Goal: Information Seeking & Learning: Learn about a topic

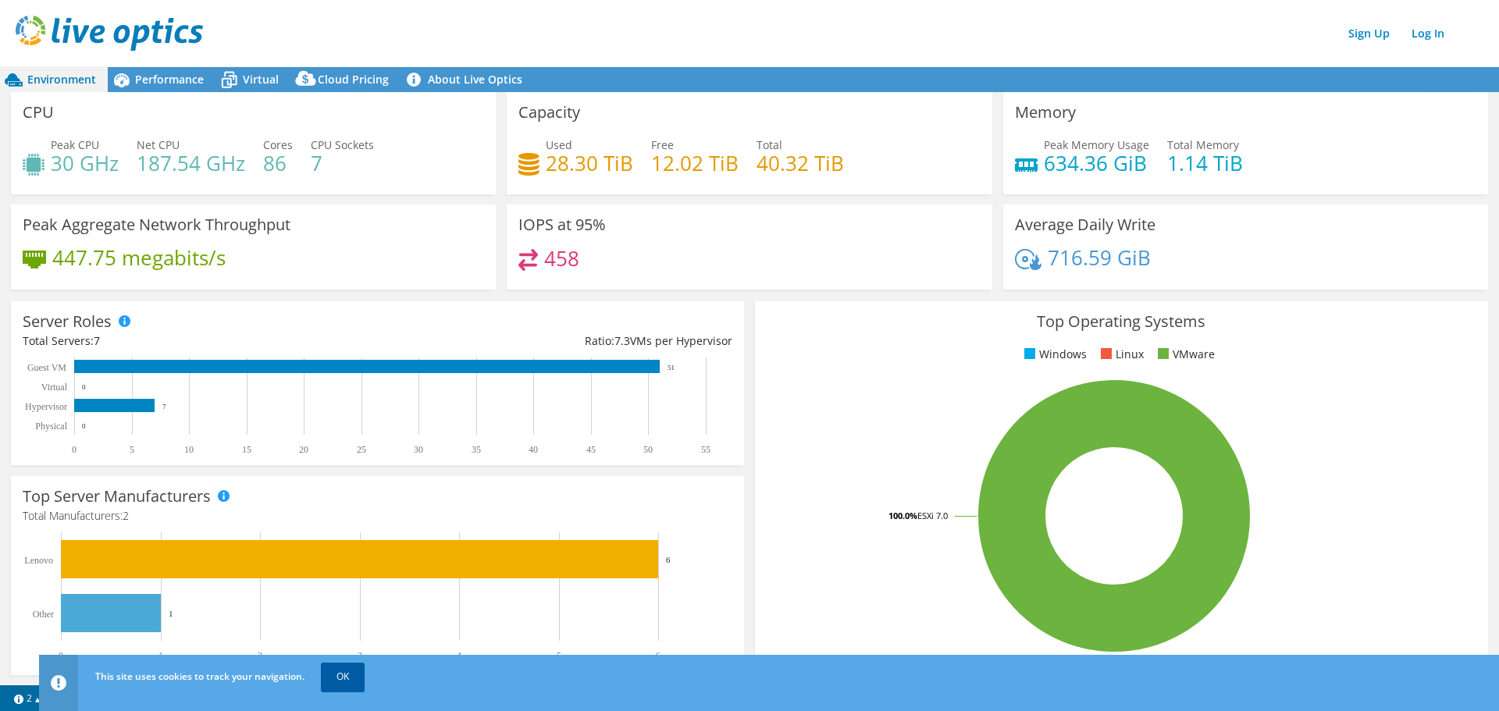
click at [334, 681] on link "OK" at bounding box center [343, 677] width 44 height 28
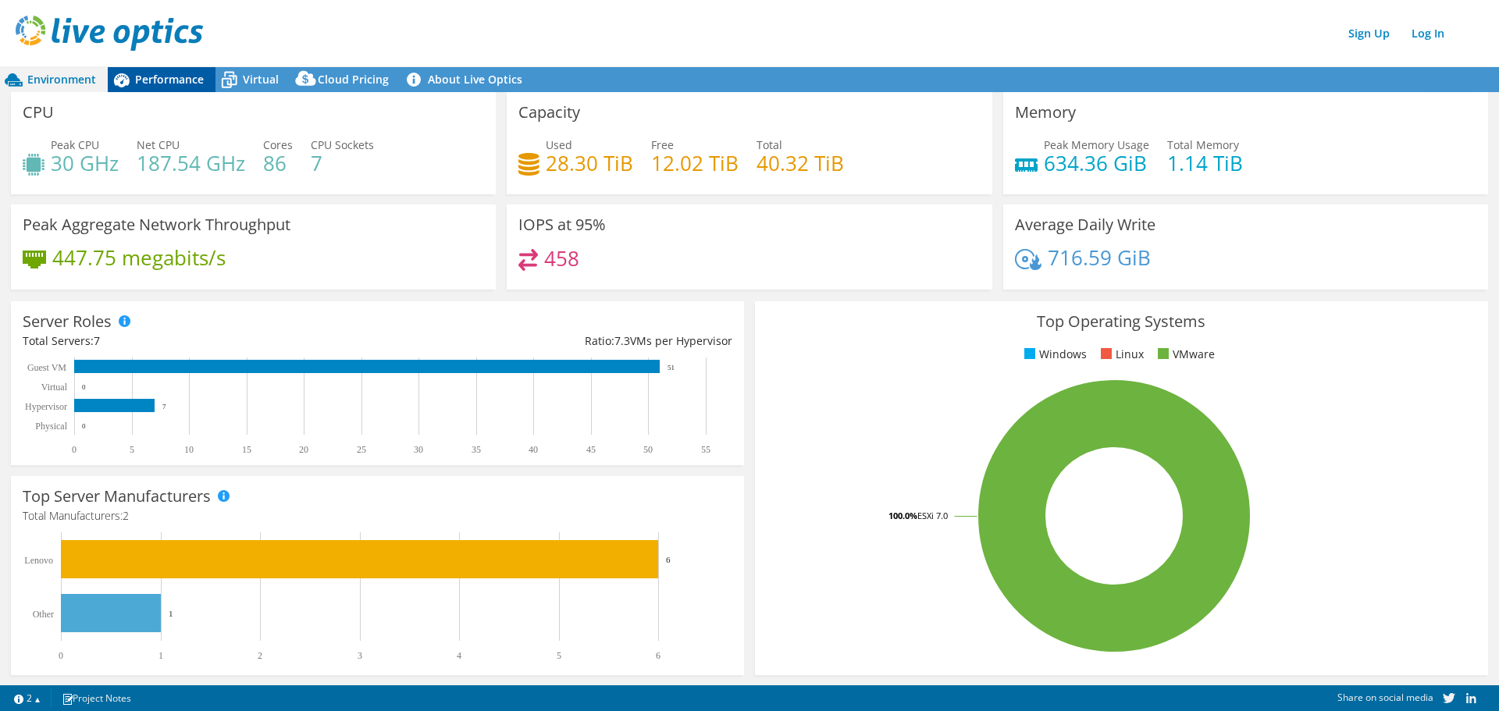
click at [155, 78] on span "Performance" at bounding box center [169, 79] width 69 height 15
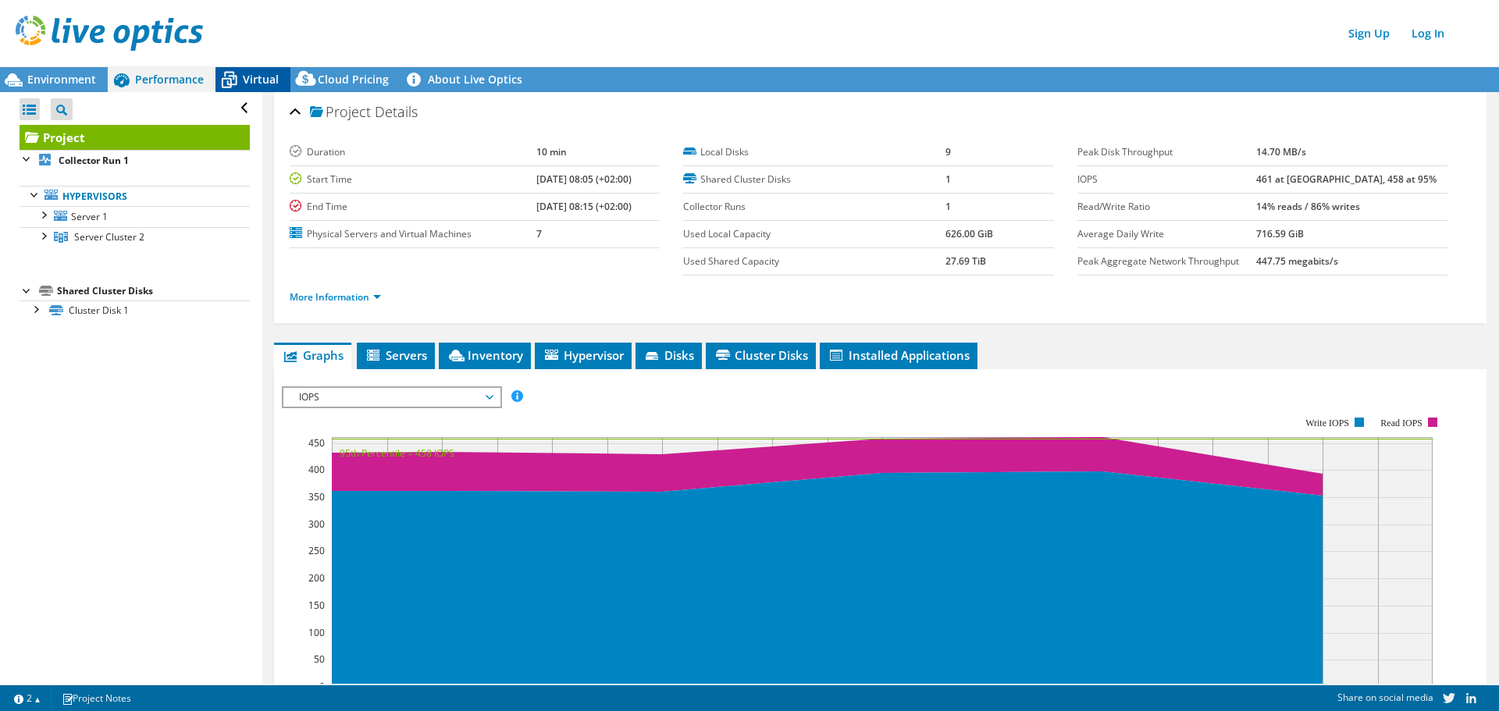
click at [253, 82] on span "Virtual" at bounding box center [261, 79] width 36 height 15
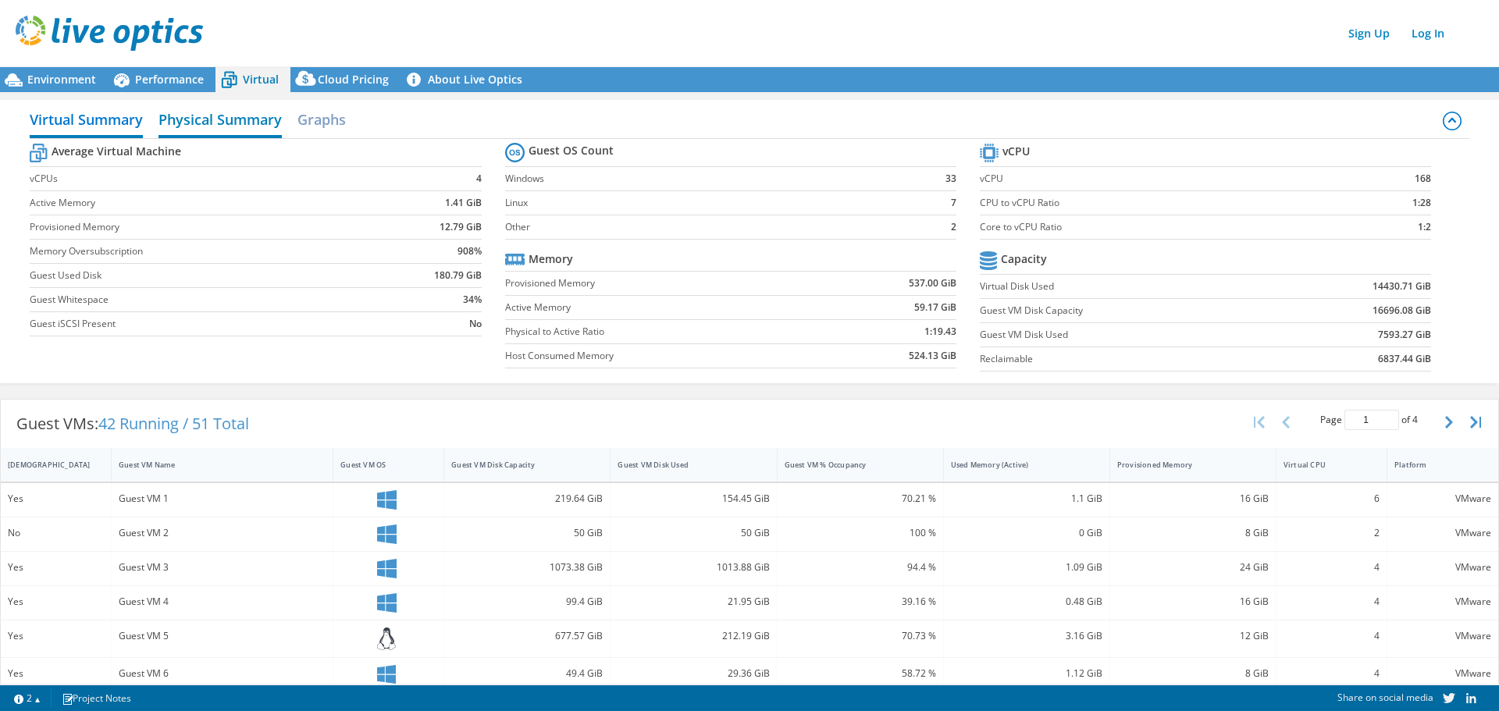
click at [238, 116] on h2 "Physical Summary" at bounding box center [219, 121] width 123 height 34
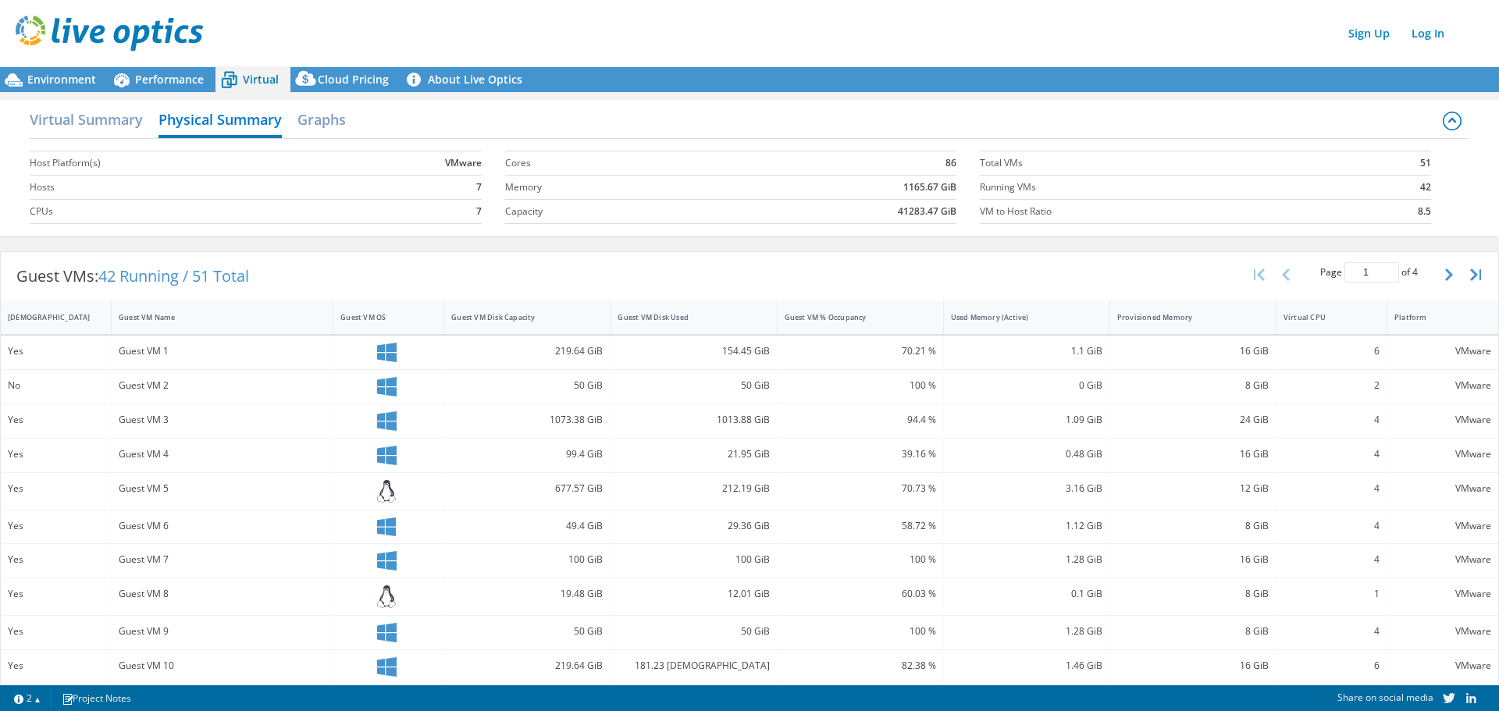
scroll to position [236, 0]
click at [311, 123] on h2 "Graphs" at bounding box center [321, 121] width 48 height 34
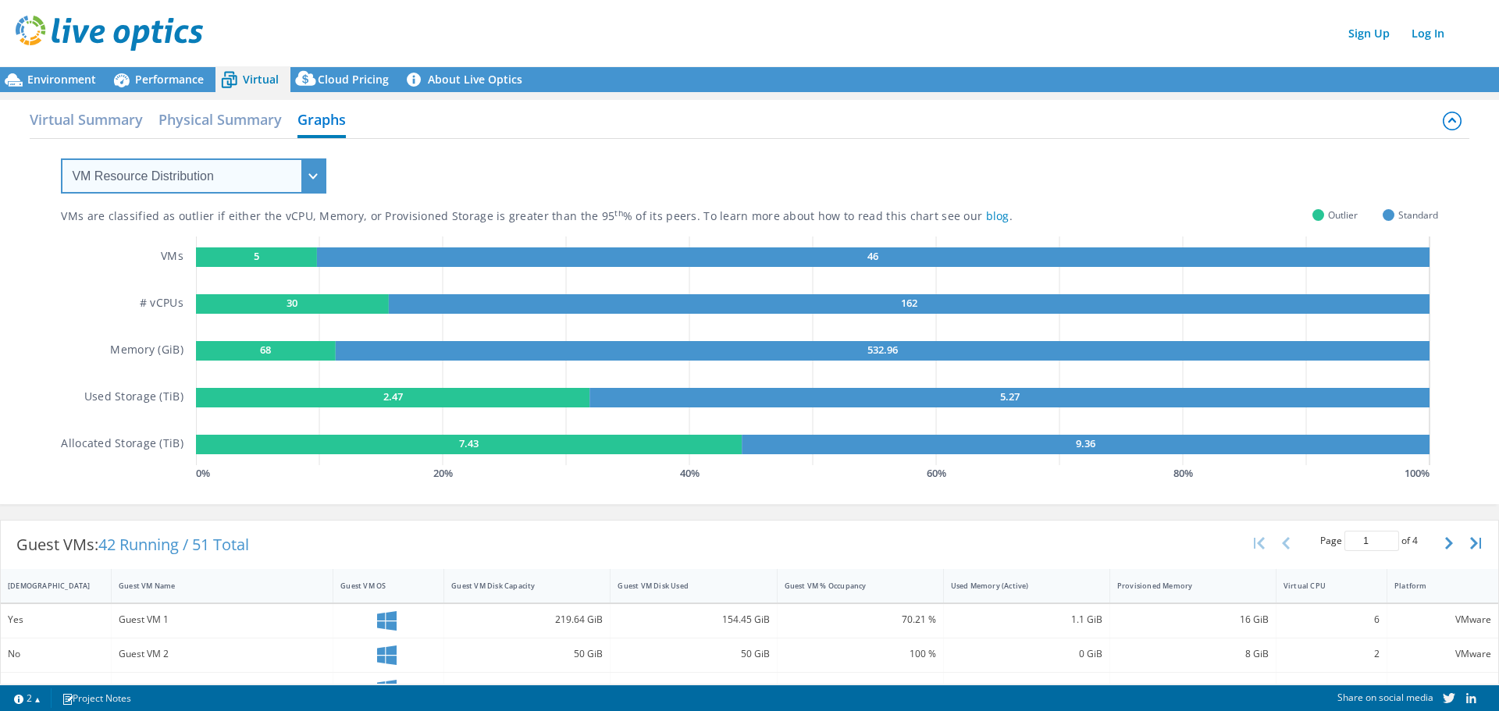
click at [258, 186] on select "VM Resource Distribution Provisioning Contrast Over Provisioning" at bounding box center [193, 175] width 265 height 35
click at [61, 158] on select "VM Resource Distribution Provisioning Contrast Over Provisioning" at bounding box center [193, 175] width 265 height 35
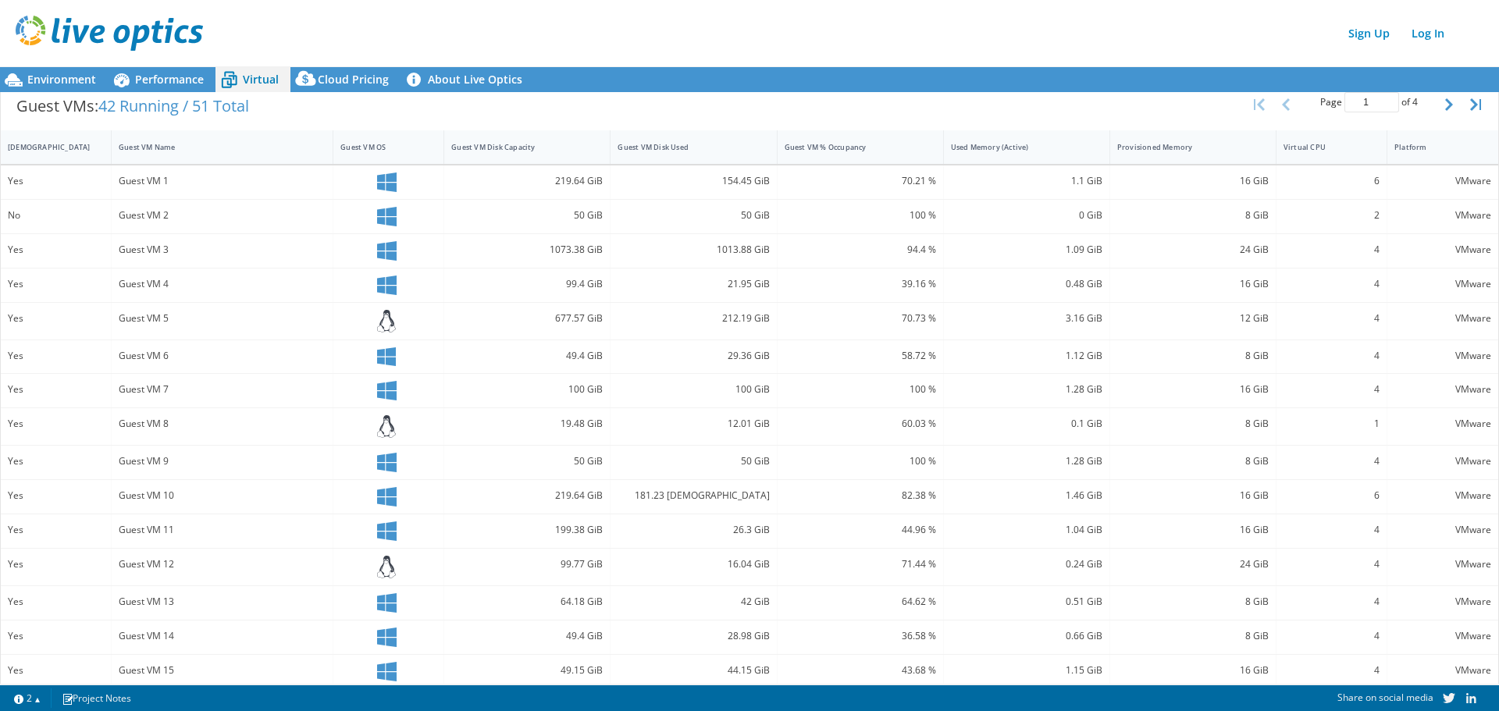
scroll to position [452, 0]
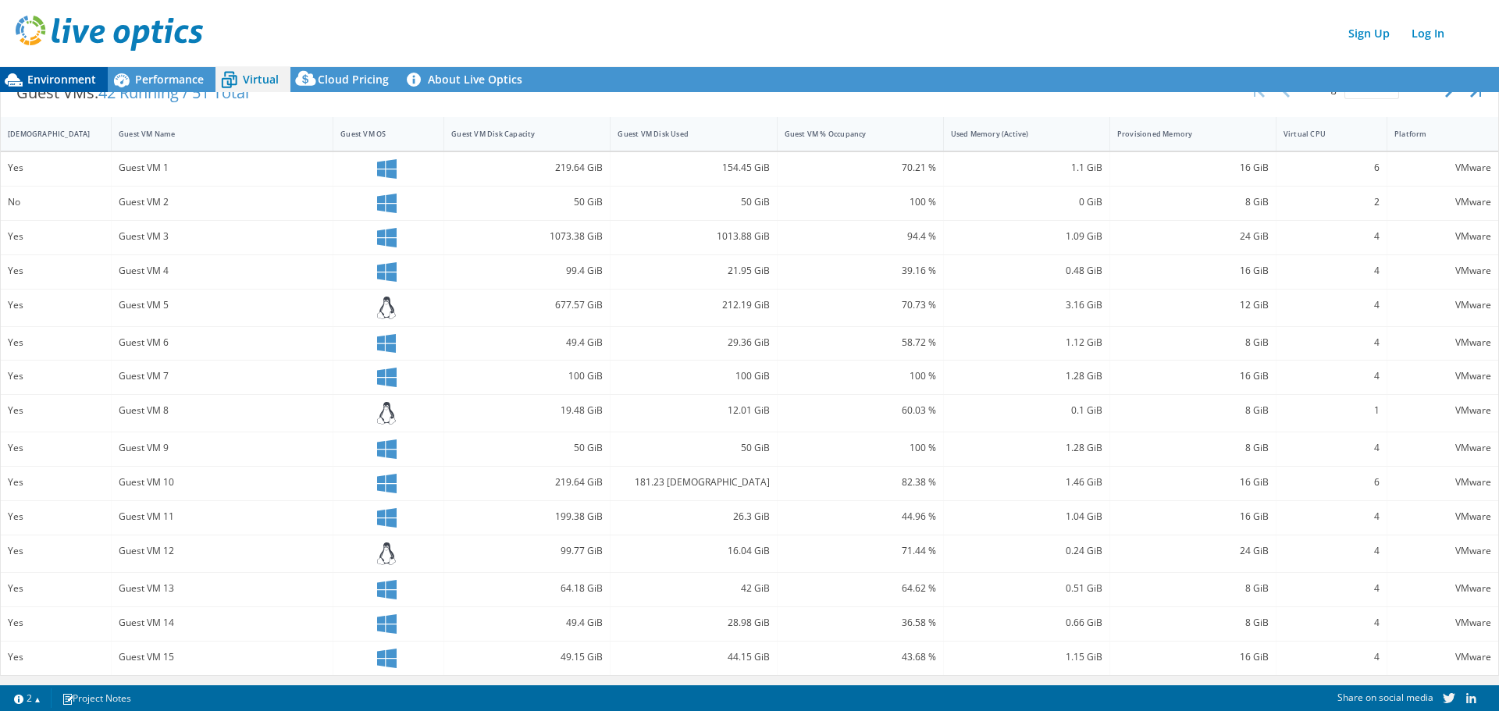
click at [77, 77] on span "Environment" at bounding box center [61, 79] width 69 height 15
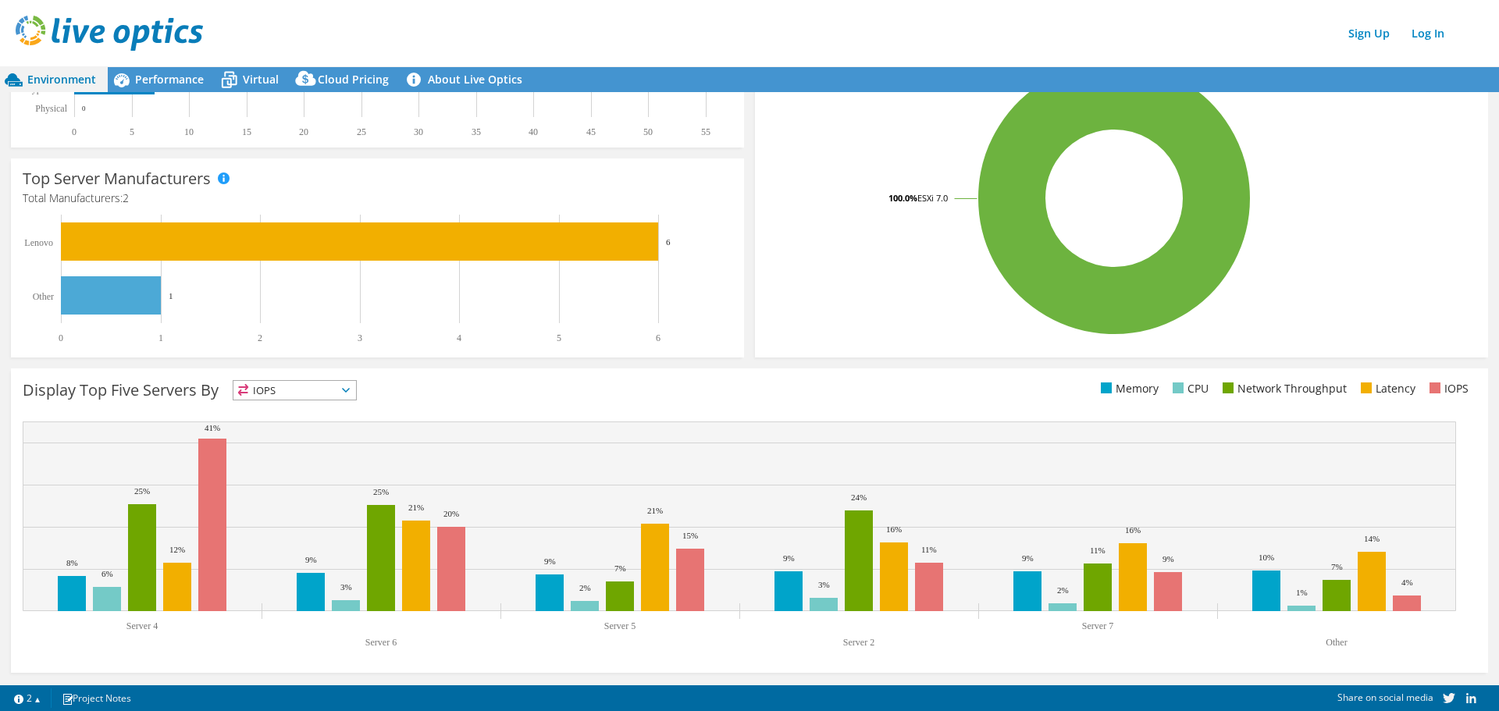
scroll to position [318, 0]
click at [1427, 32] on link "Log In" at bounding box center [1428, 33] width 48 height 23
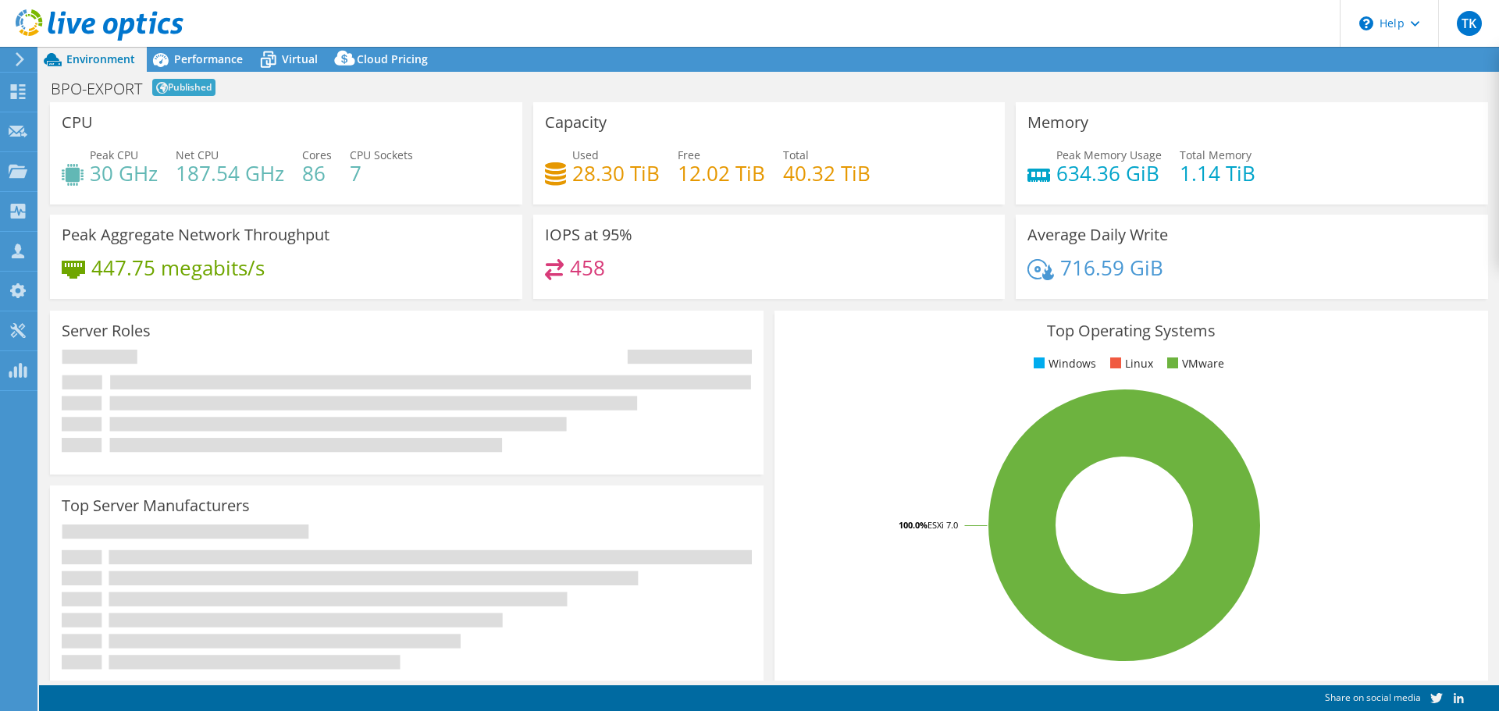
select select "USD"
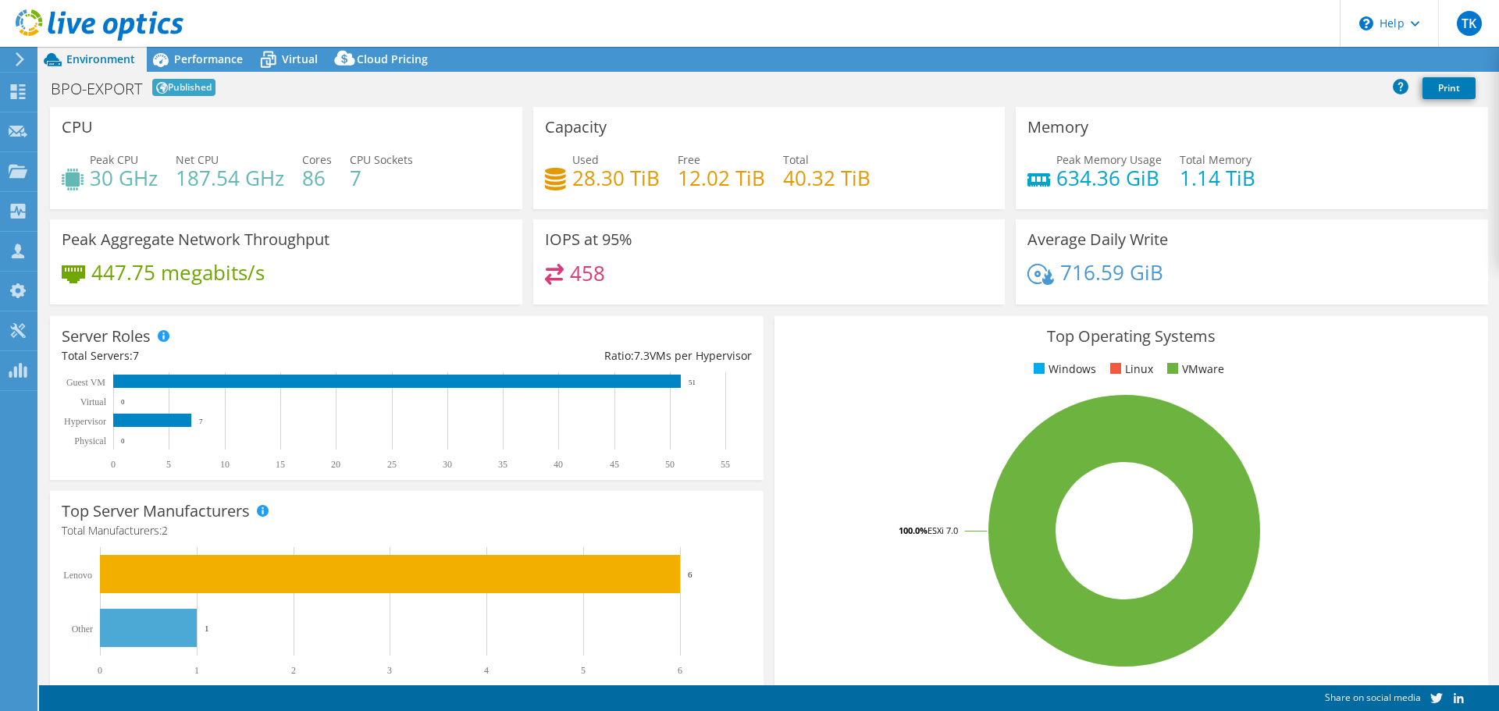
select select "EUFrankfurt"
select select "EUR"
click at [1229, 60] on link "Reports" at bounding box center [1234, 60] width 75 height 24
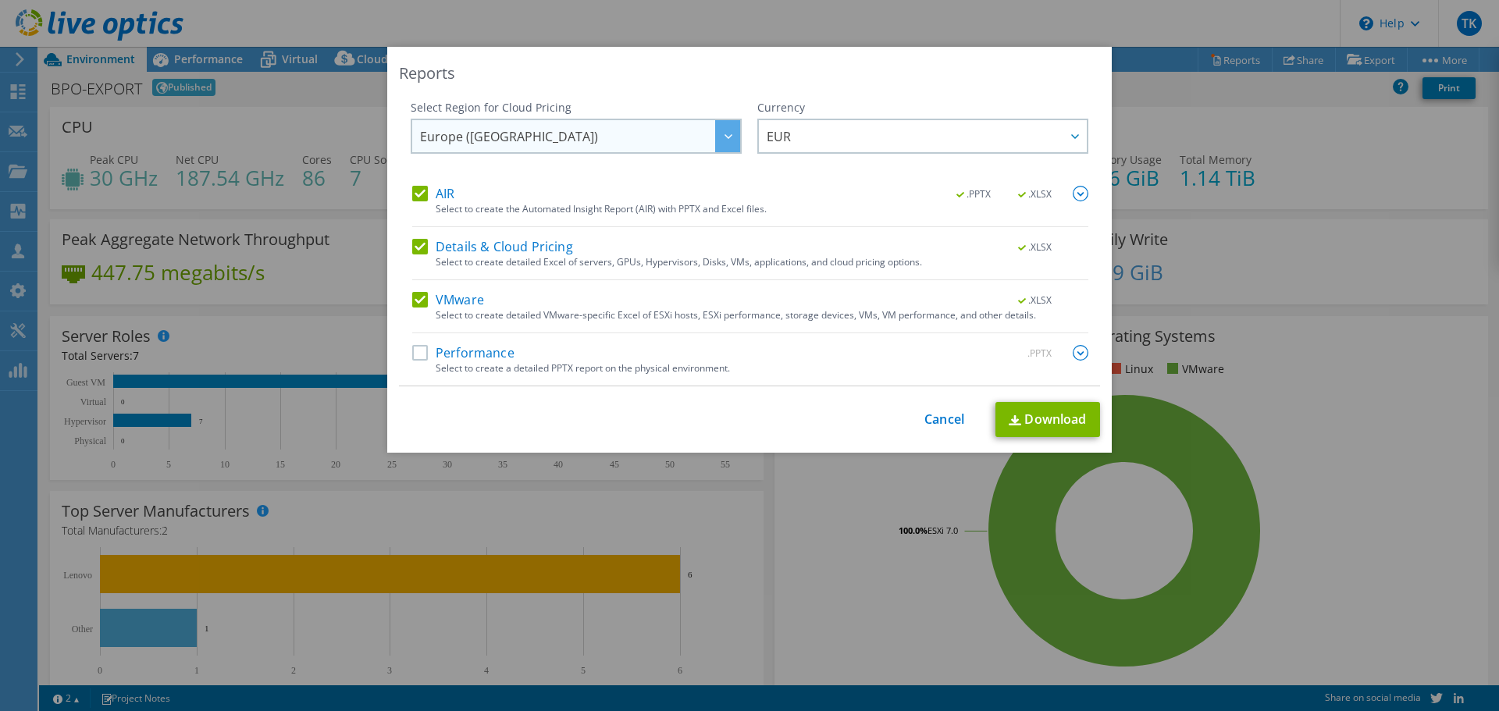
click at [572, 141] on span "Europe ([GEOGRAPHIC_DATA])" at bounding box center [580, 136] width 320 height 32
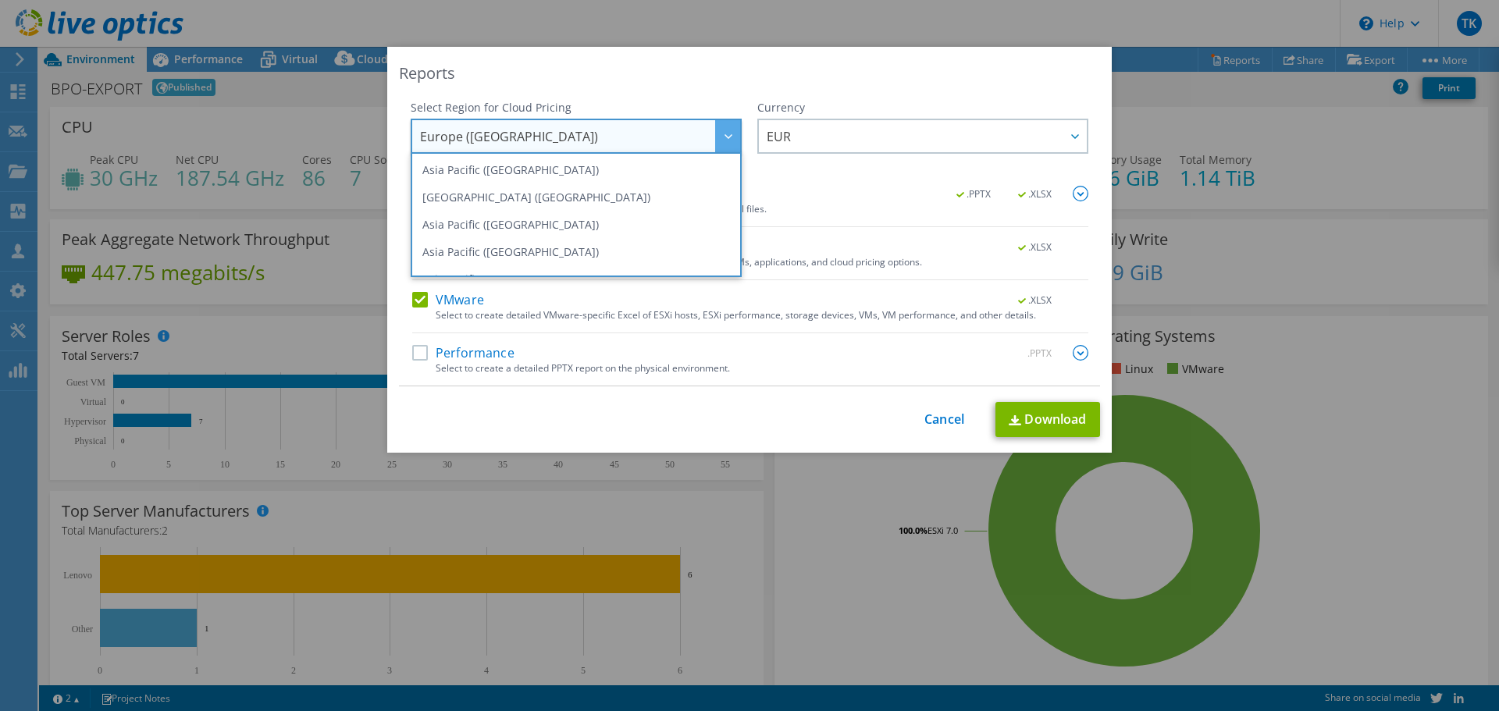
click at [716, 78] on div "Reports" at bounding box center [749, 73] width 701 height 22
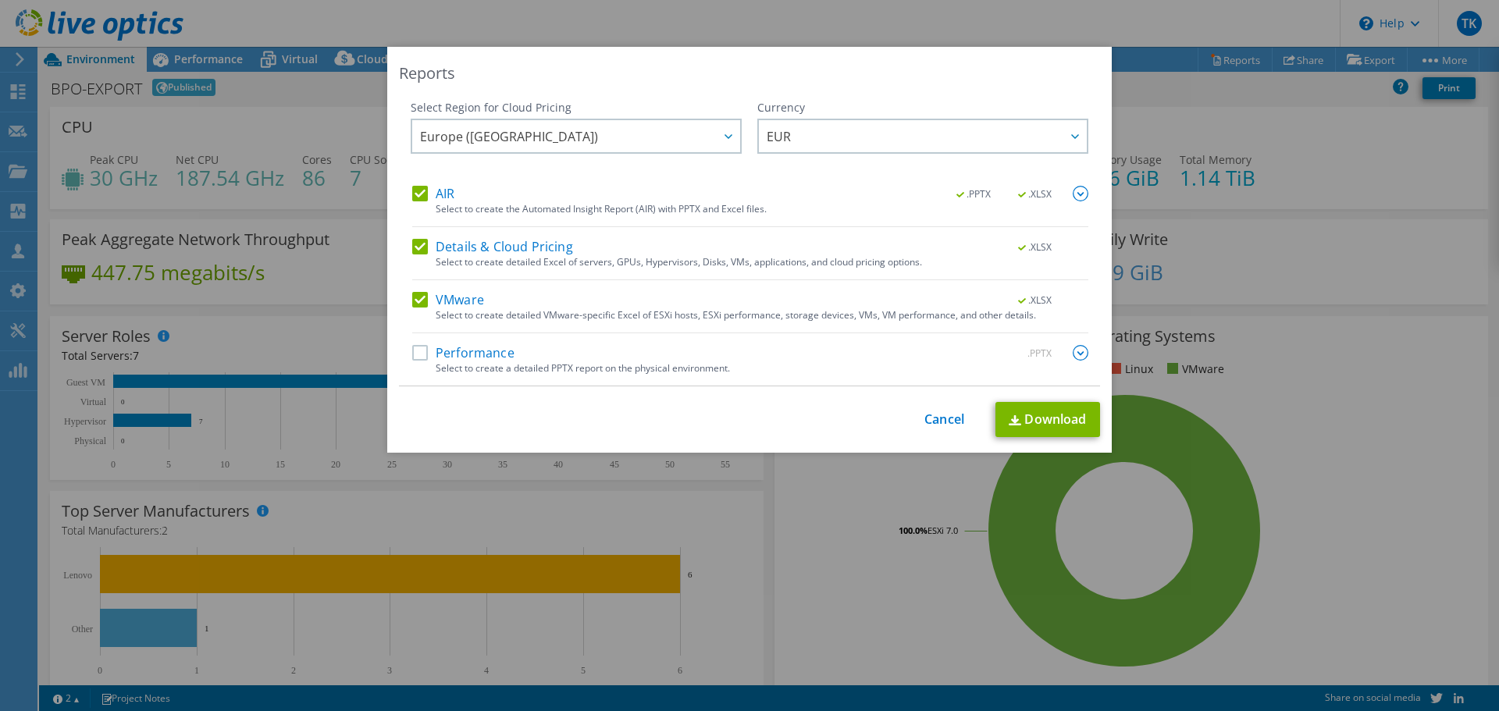
click at [418, 354] on label "Performance" at bounding box center [463, 353] width 102 height 16
click at [0, 0] on input "Performance" at bounding box center [0, 0] width 0 height 0
click at [1027, 425] on link "Download" at bounding box center [1047, 419] width 105 height 35
click at [669, 93] on div "Reports Select Region for Cloud Pricing Asia Pacific (Hong Kong) Asia Pacific (…" at bounding box center [749, 250] width 724 height 406
click at [952, 412] on link "Cancel" at bounding box center [944, 419] width 40 height 15
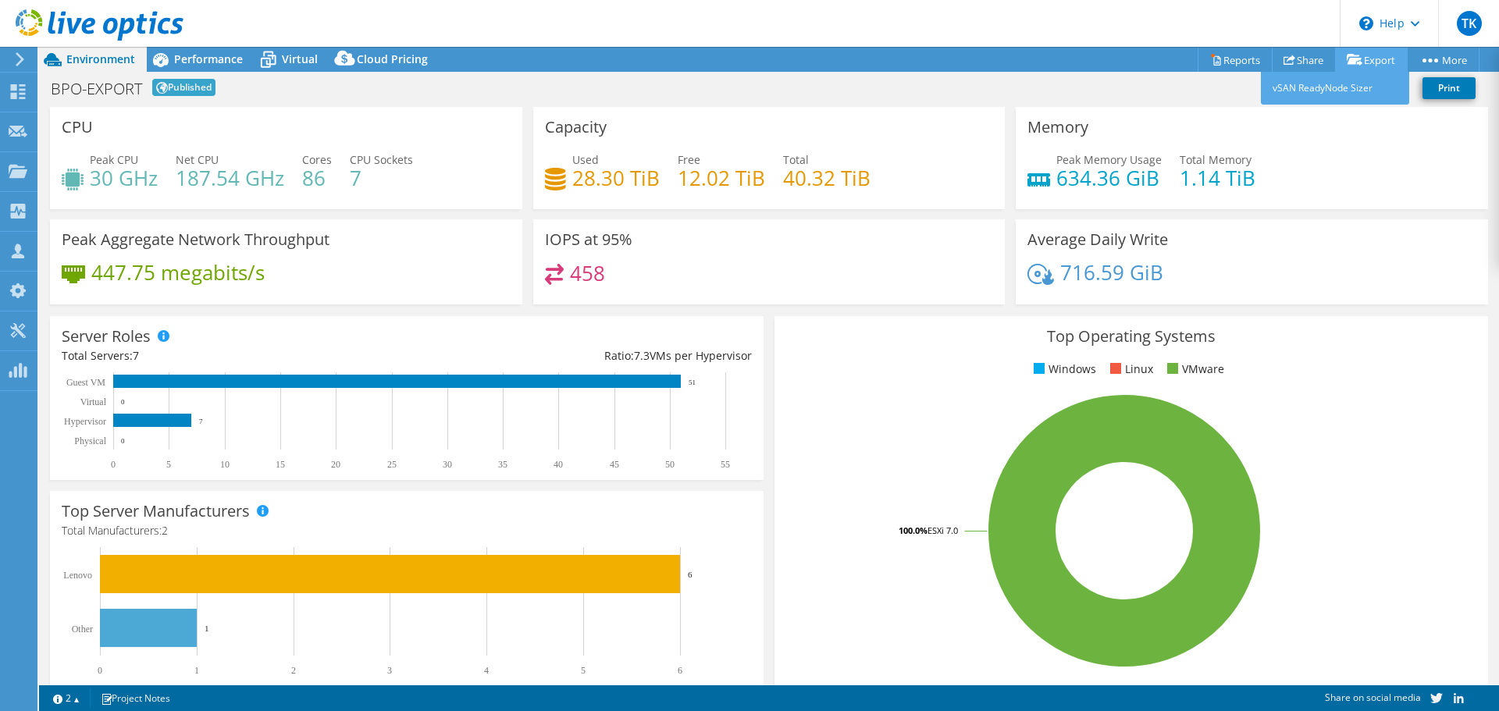
click at [1365, 61] on link "Export" at bounding box center [1371, 60] width 73 height 24
click at [1347, 87] on link "vSAN ReadyNode Sizer" at bounding box center [1335, 88] width 148 height 33
click at [1424, 61] on icon at bounding box center [1430, 61] width 16 height 4
click at [1452, 83] on link "Print" at bounding box center [1448, 88] width 53 height 22
click at [16, 87] on use at bounding box center [18, 91] width 15 height 15
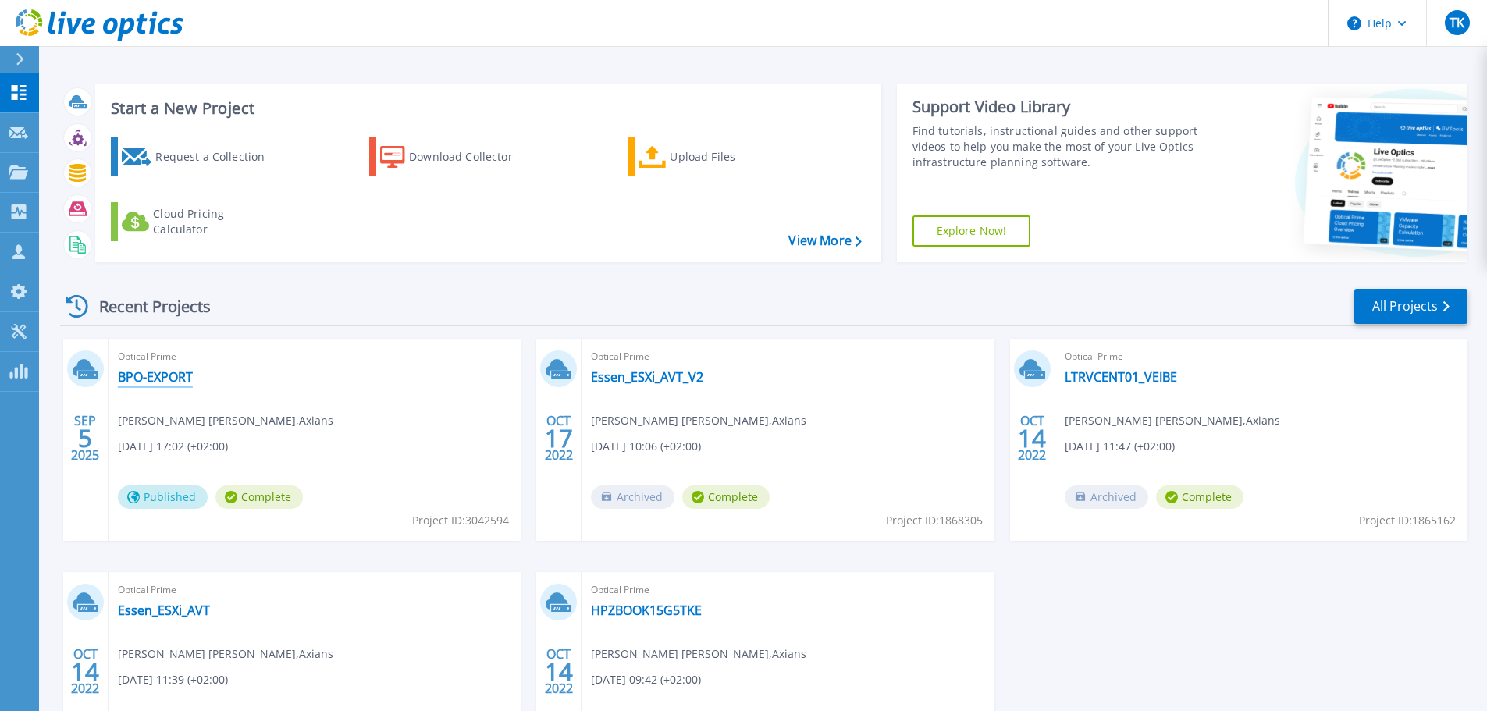
click at [169, 379] on link "BPO-EXPORT" at bounding box center [155, 377] width 75 height 16
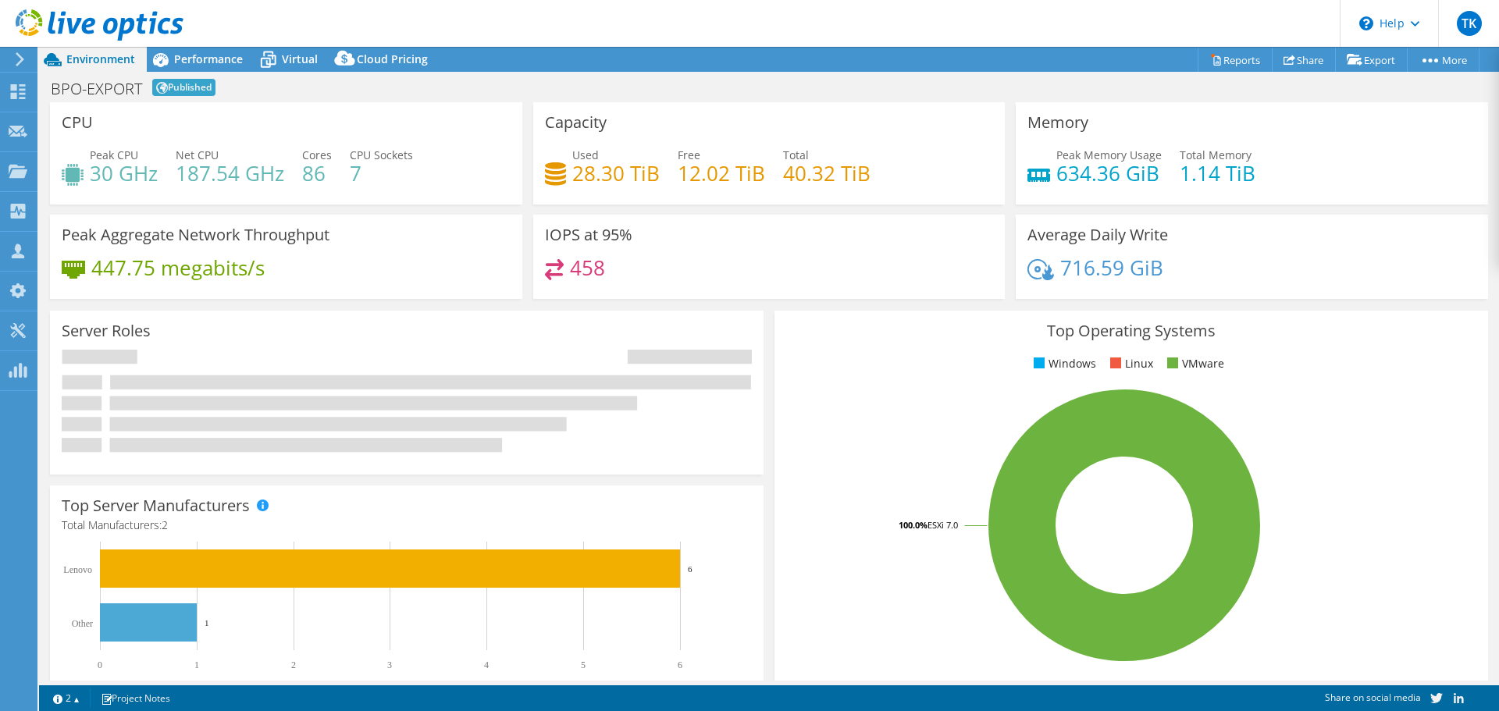
select select "USD"
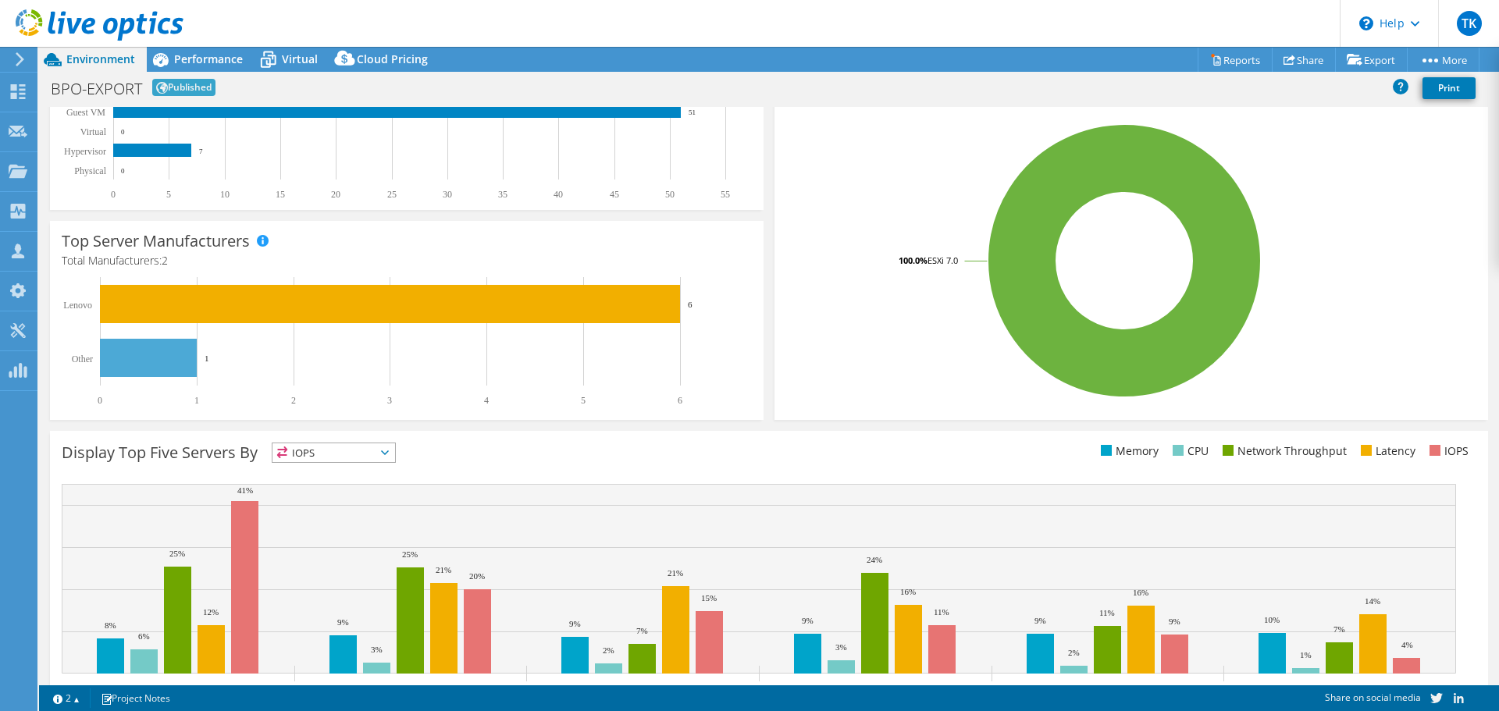
scroll to position [331, 0]
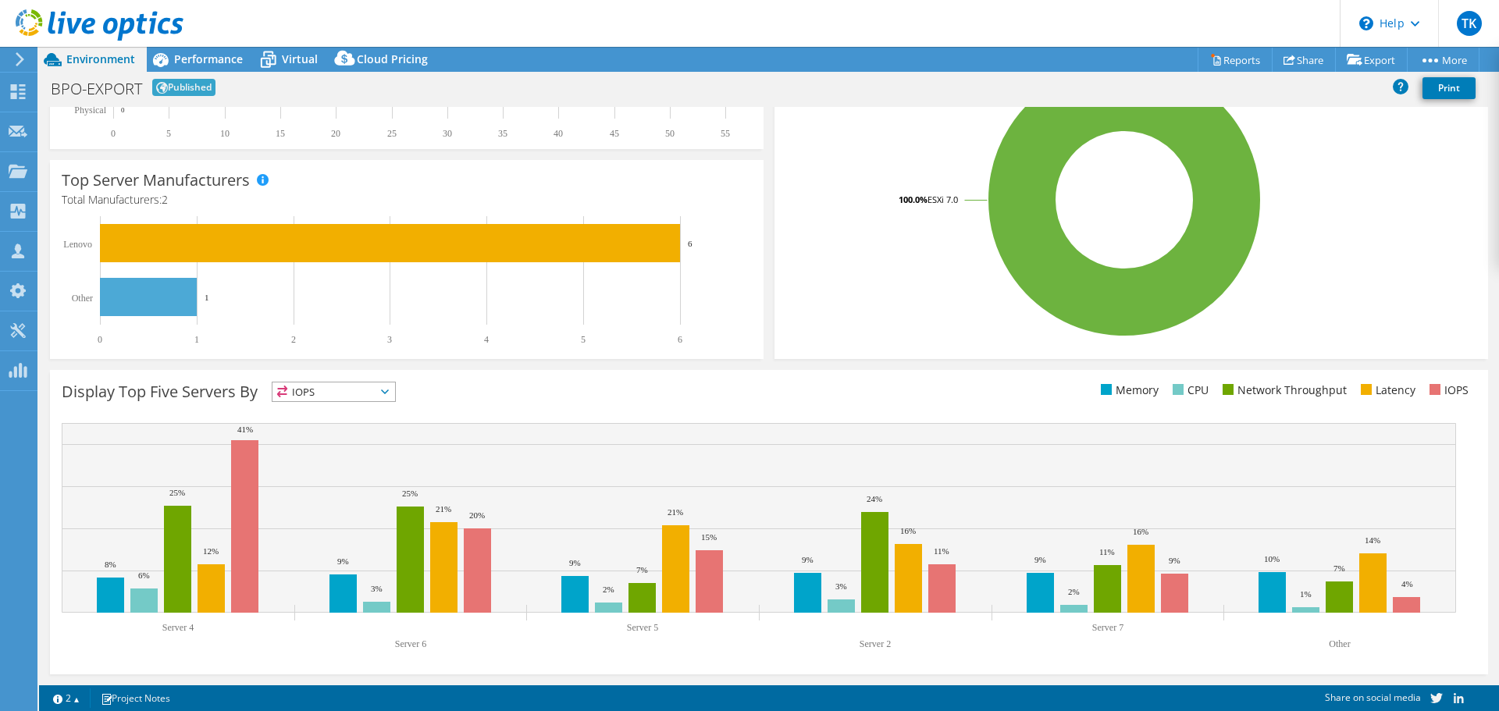
click at [321, 387] on span "IOPS" at bounding box center [333, 392] width 123 height 19
click at [347, 452] on li "CPU" at bounding box center [333, 456] width 123 height 22
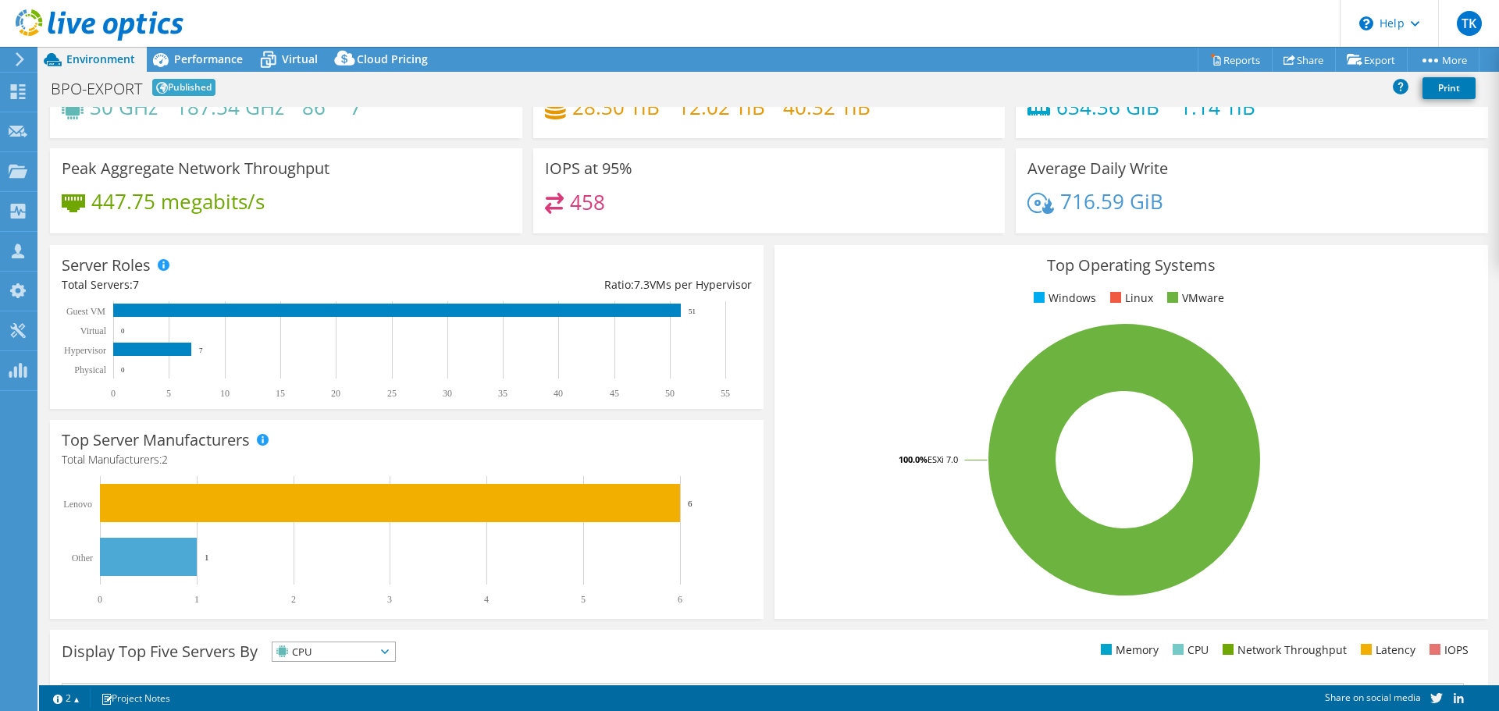
scroll to position [0, 0]
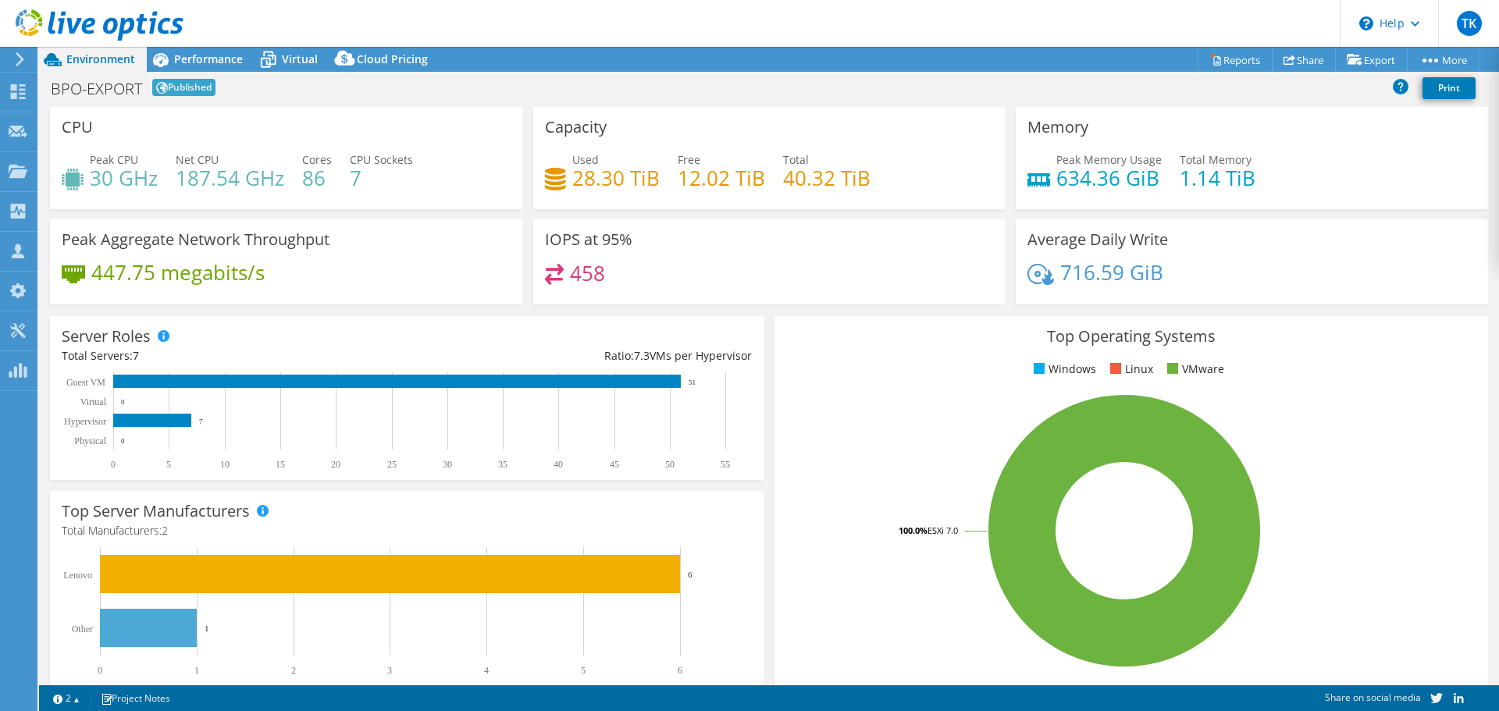
click at [196, 170] on h4 "187.54 GHz" at bounding box center [230, 177] width 109 height 17
click at [72, 130] on h3 "CPU" at bounding box center [77, 127] width 31 height 17
click at [212, 63] on span "Performance" at bounding box center [208, 59] width 69 height 15
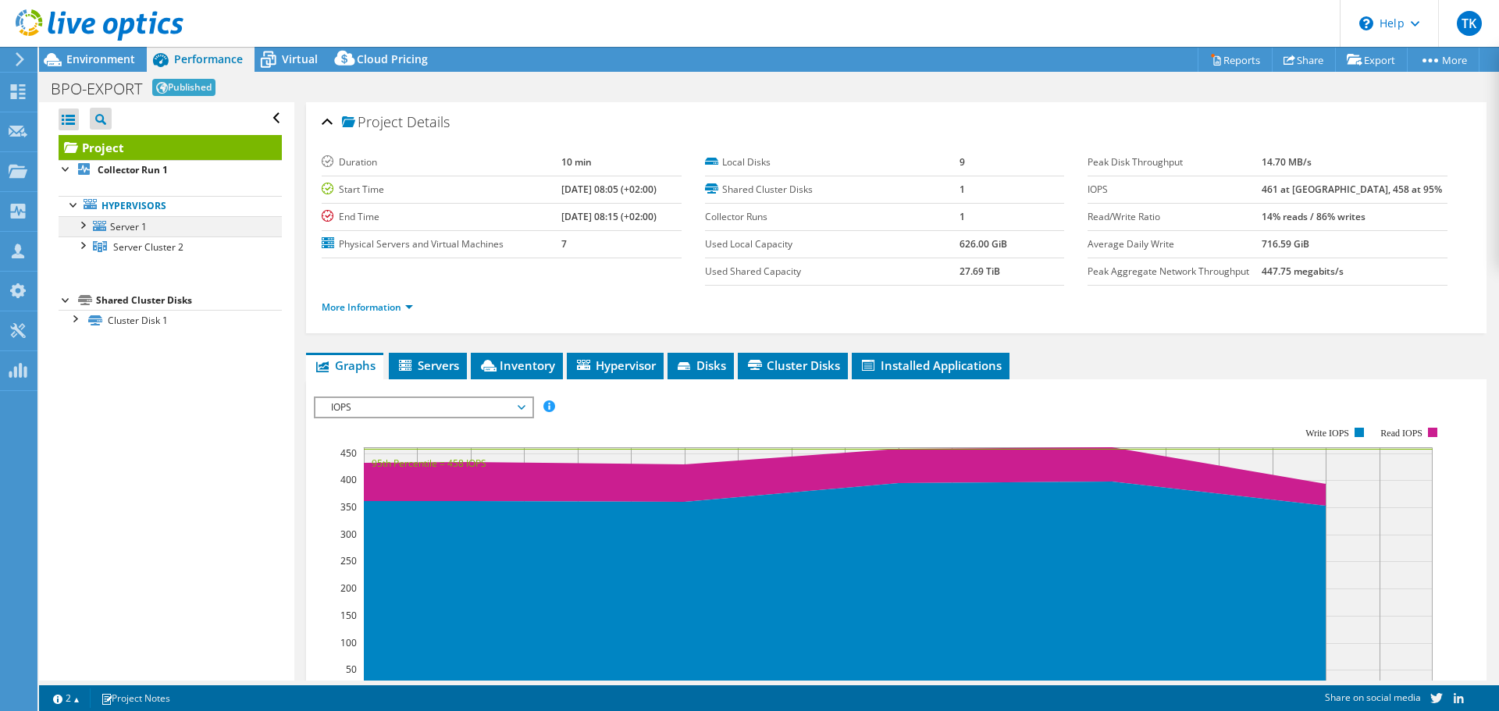
click at [83, 226] on div at bounding box center [82, 224] width 16 height 16
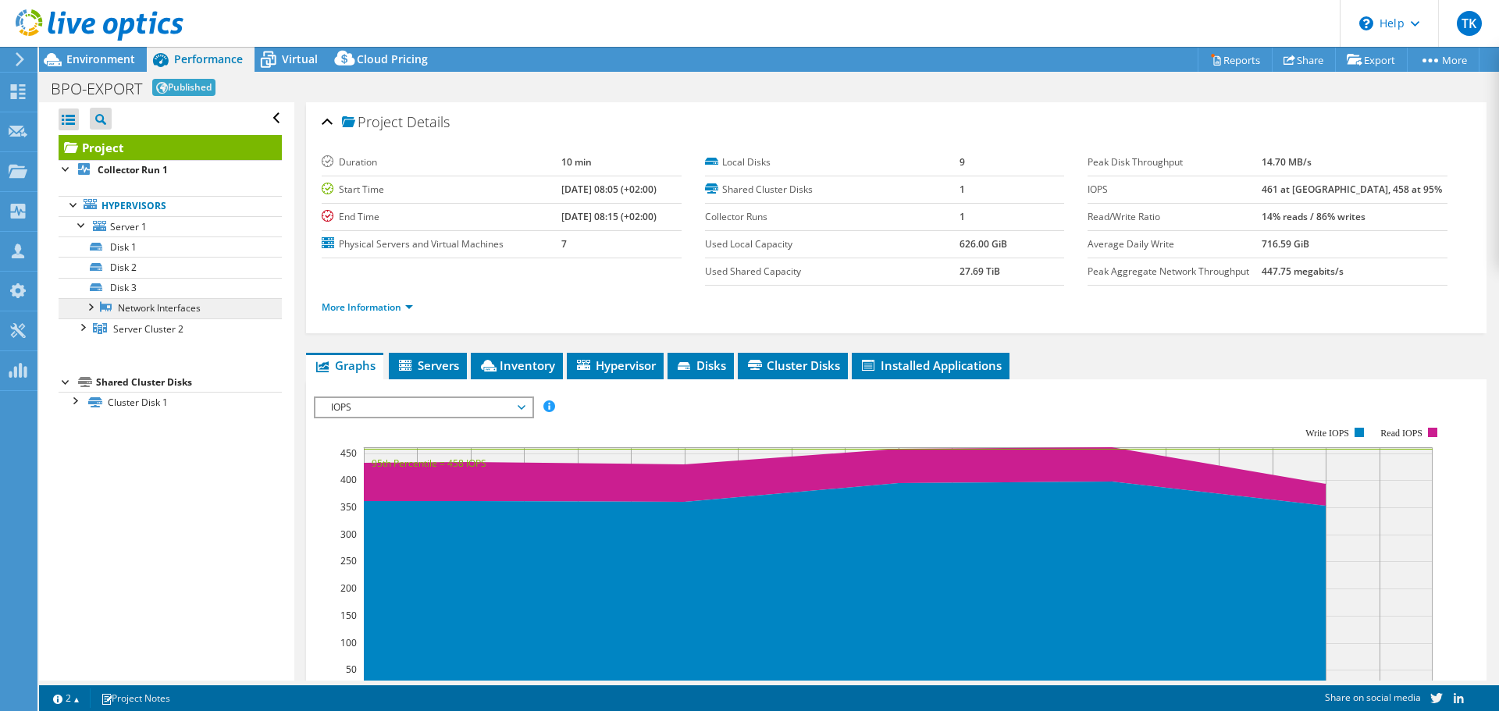
click at [98, 309] on link "Network Interfaces" at bounding box center [170, 308] width 223 height 20
click at [92, 306] on div at bounding box center [90, 306] width 16 height 16
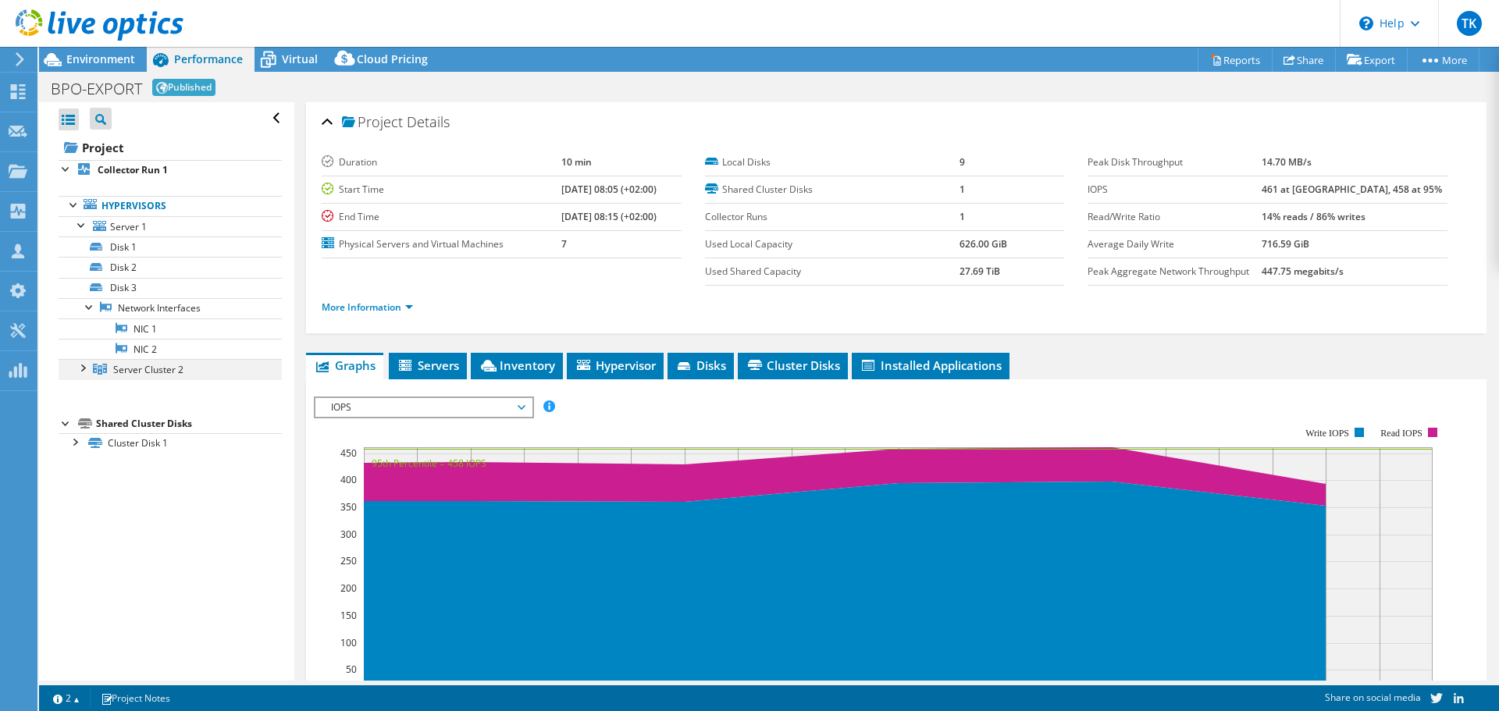
click at [85, 364] on div at bounding box center [82, 367] width 16 height 16
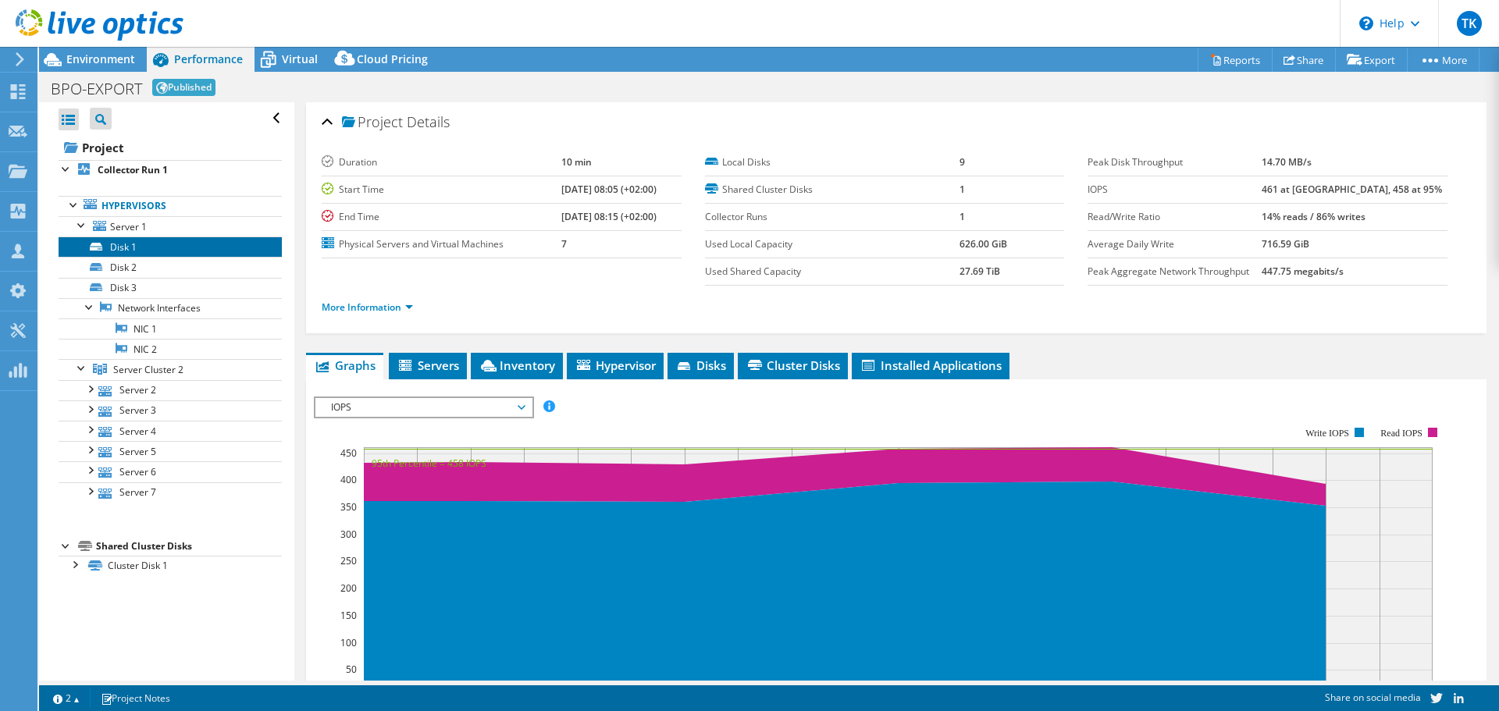
click at [137, 246] on link "Disk 1" at bounding box center [170, 247] width 223 height 20
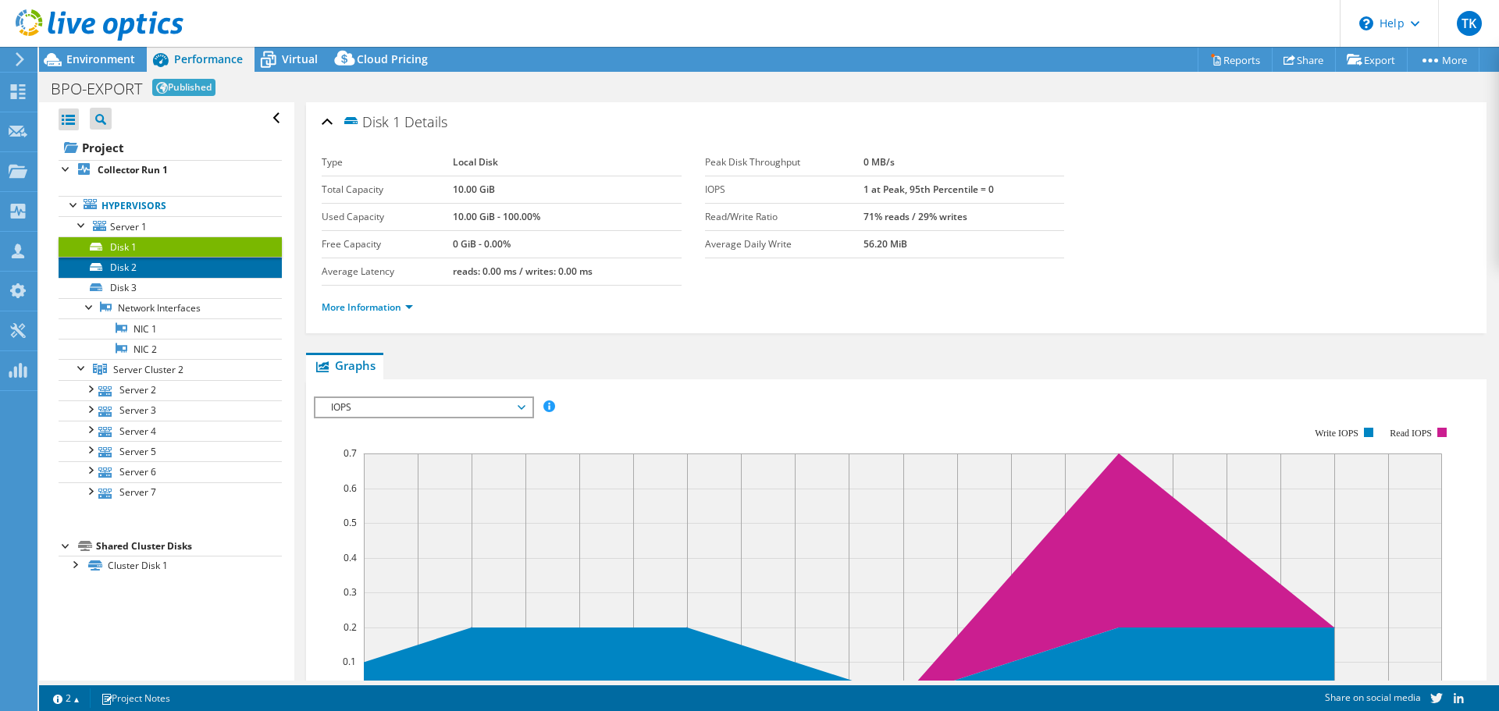
click at [135, 267] on link "Disk 2" at bounding box center [170, 267] width 223 height 20
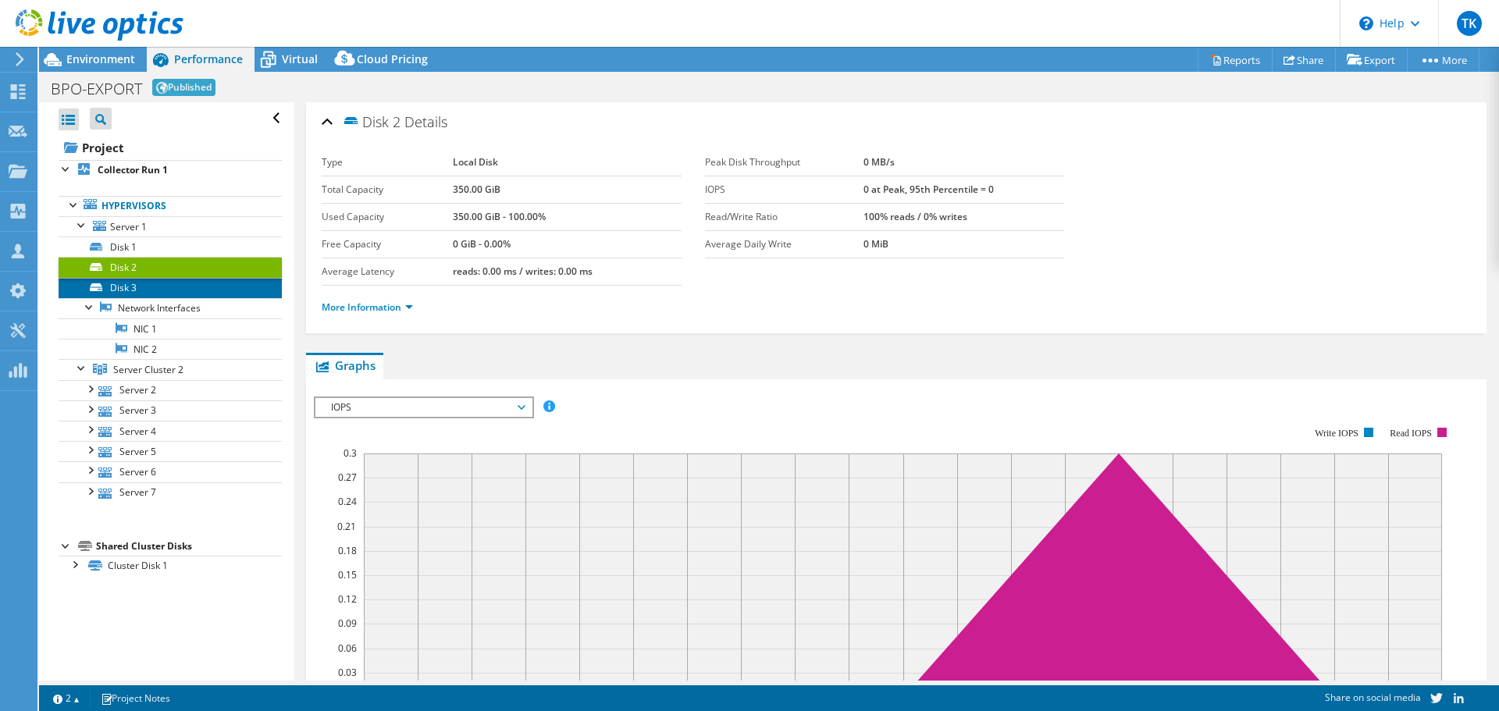
click at [135, 286] on link "Disk 3" at bounding box center [170, 288] width 223 height 20
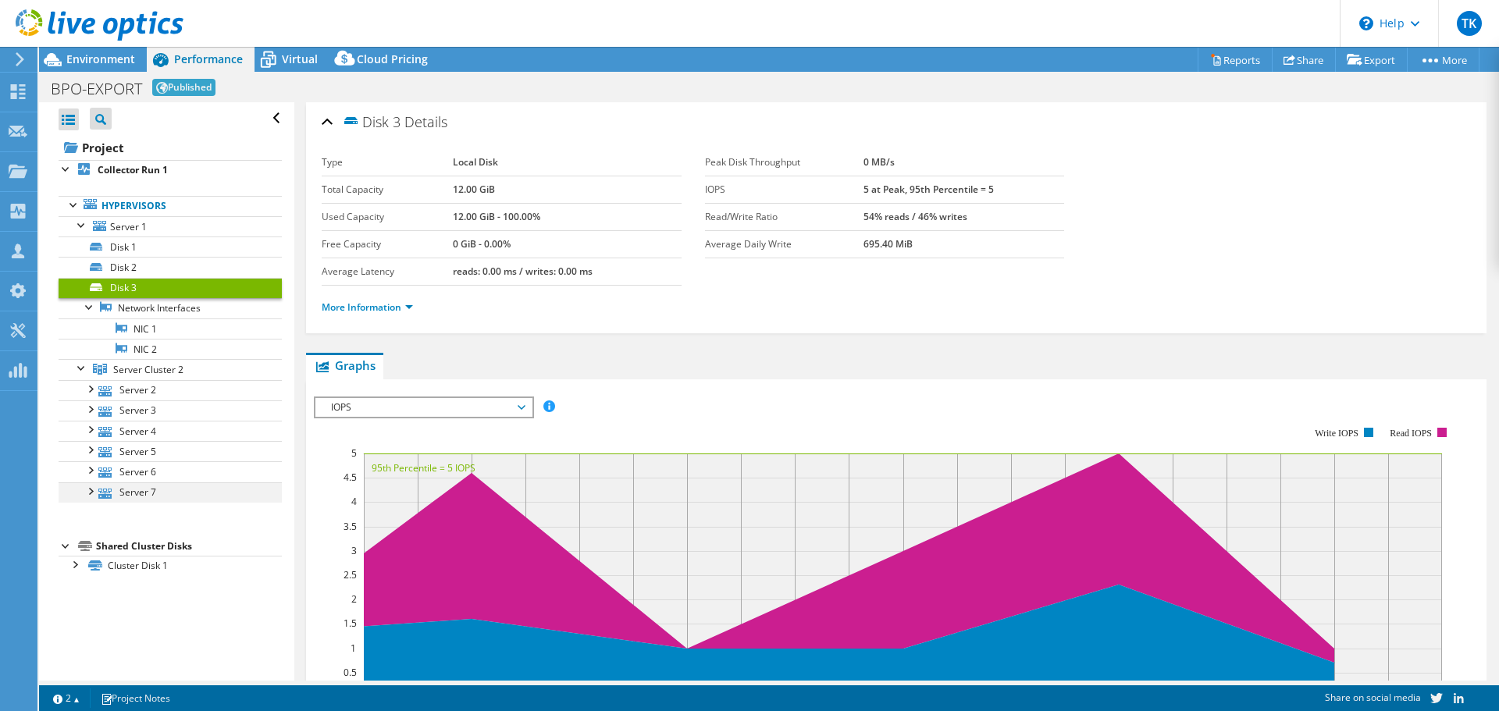
click at [93, 487] on div at bounding box center [90, 490] width 16 height 16
click at [90, 471] on div at bounding box center [90, 469] width 16 height 16
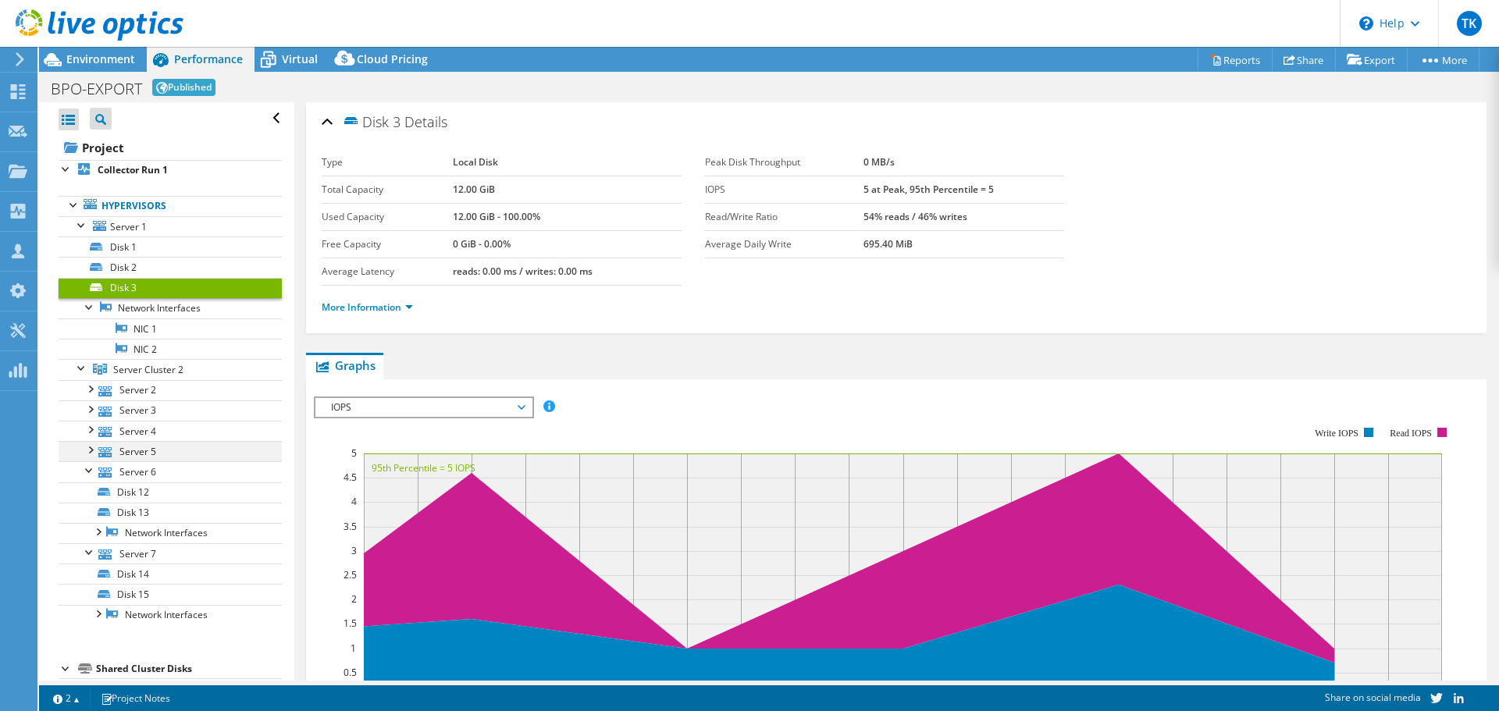
click at [94, 450] on div at bounding box center [90, 449] width 16 height 16
click at [94, 429] on div at bounding box center [90, 429] width 16 height 16
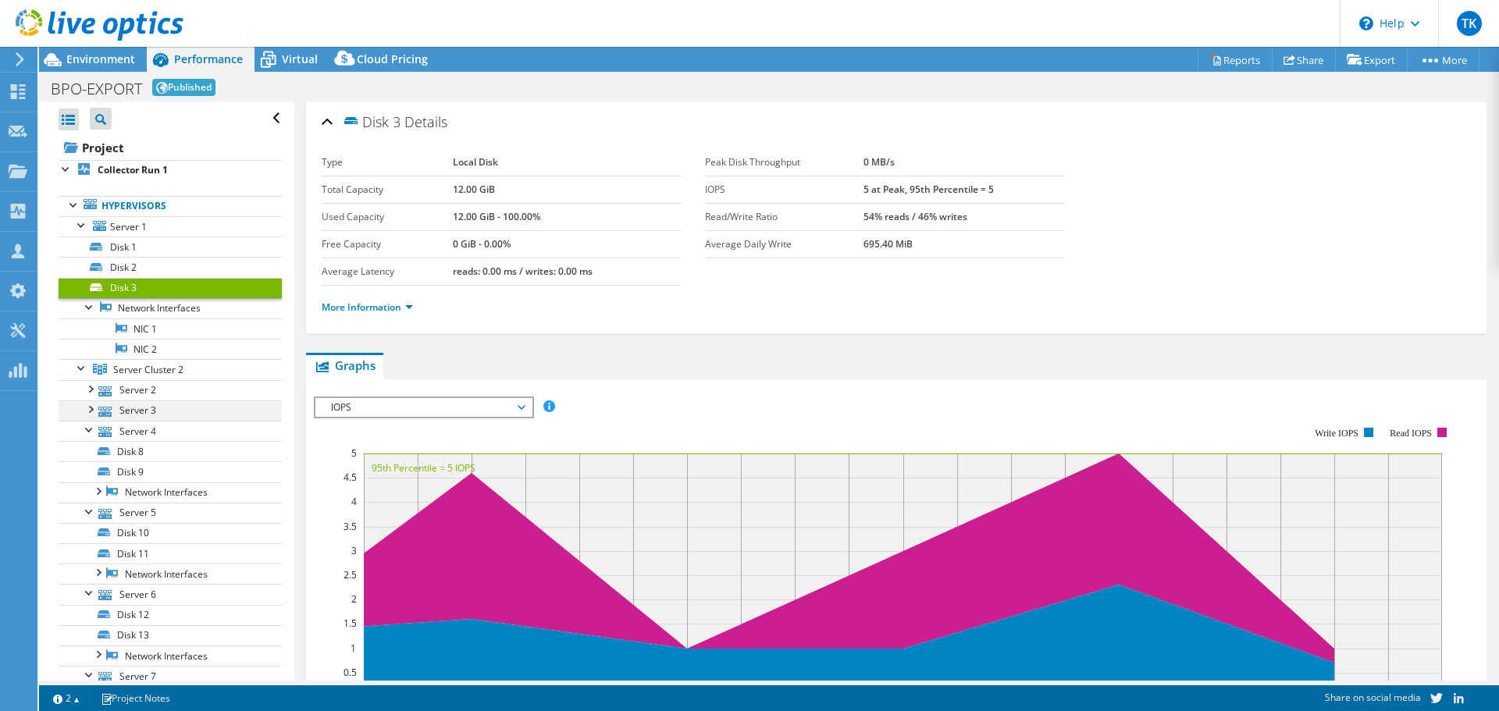
click at [94, 413] on div at bounding box center [90, 408] width 16 height 16
click at [93, 388] on div at bounding box center [90, 388] width 16 height 16
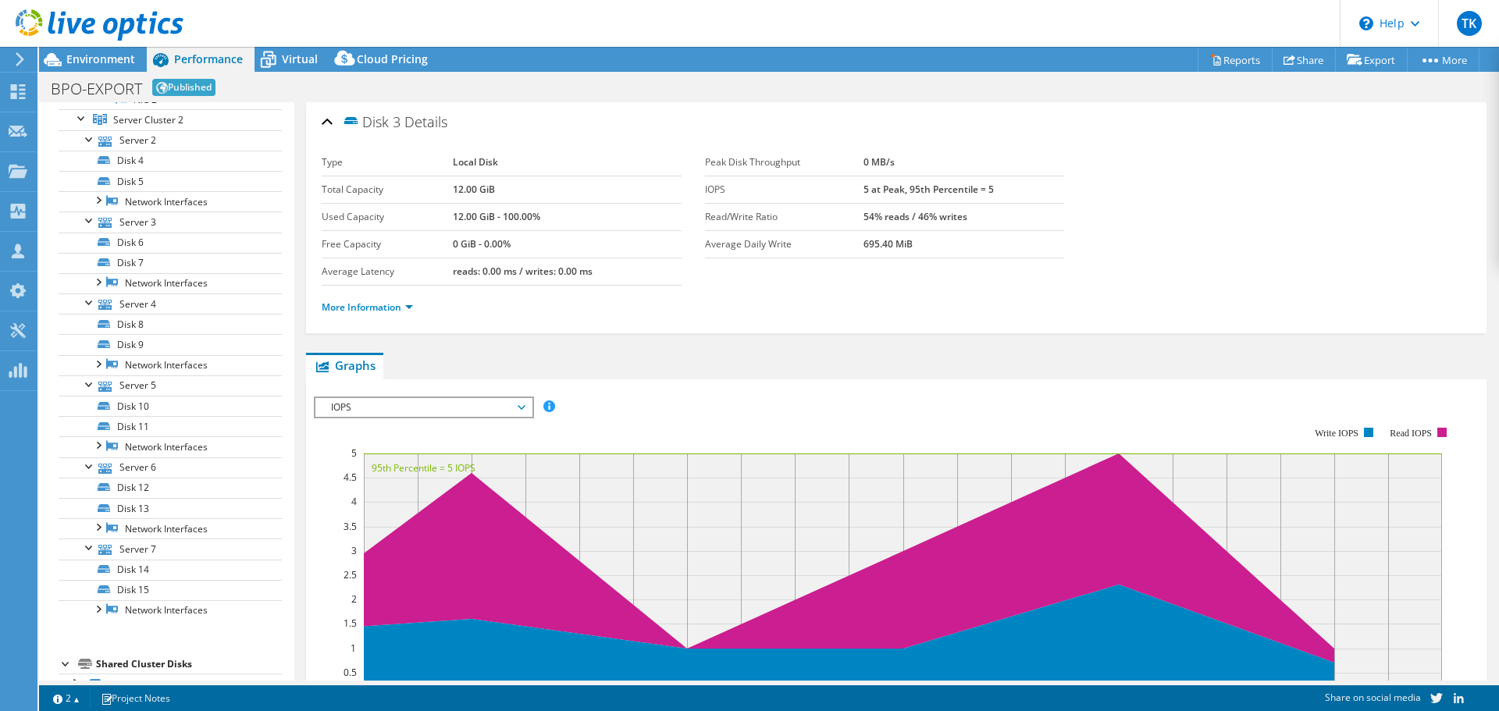
scroll to position [282, 0]
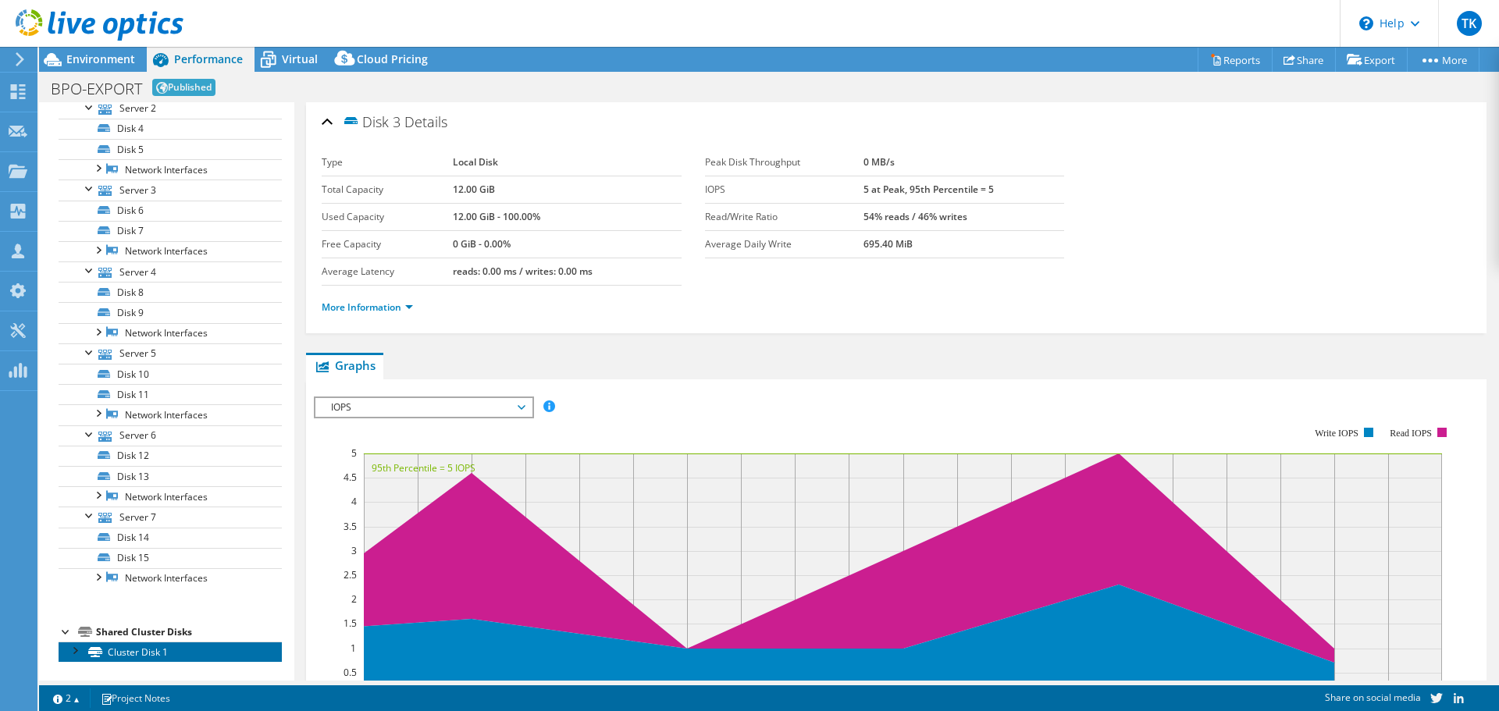
click at [144, 649] on link "Cluster Disk 1" at bounding box center [170, 652] width 223 height 20
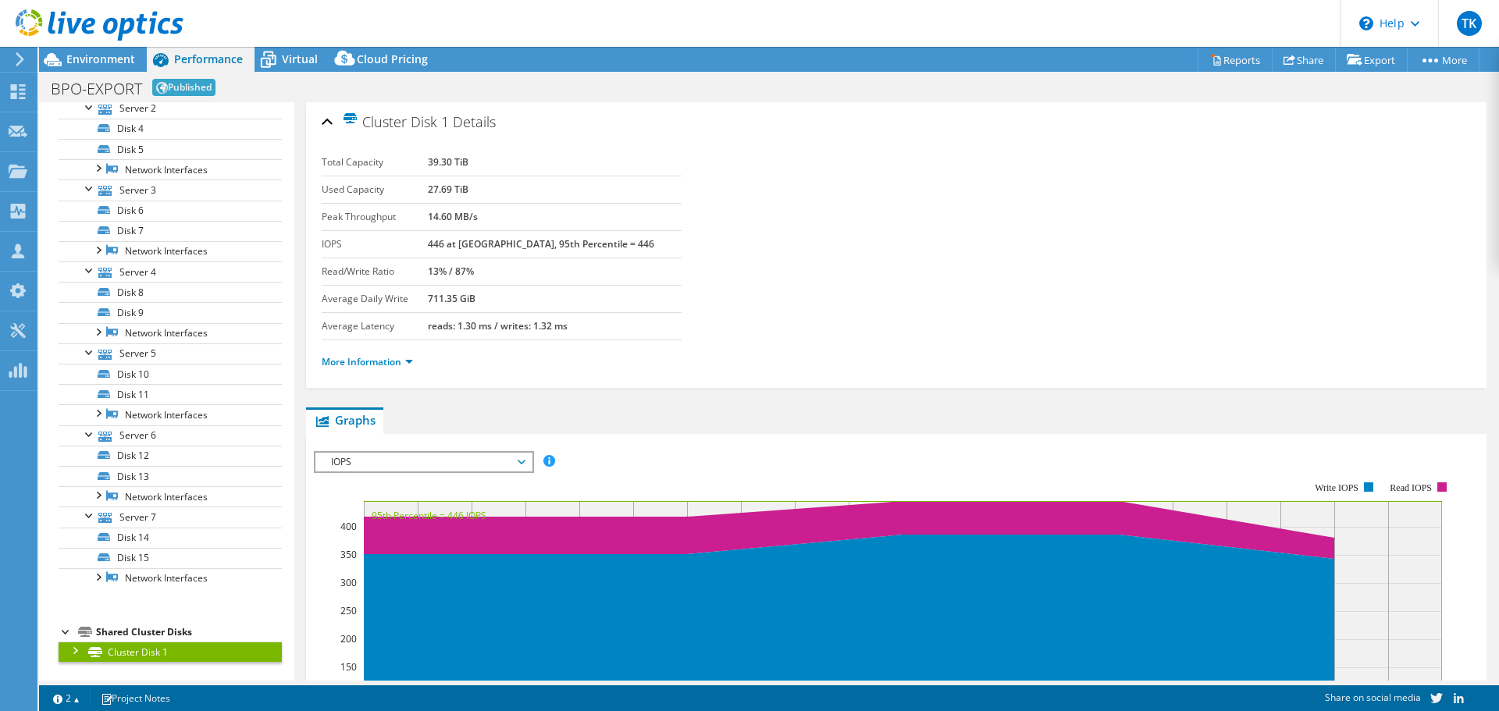
click at [80, 652] on div at bounding box center [74, 650] width 16 height 16
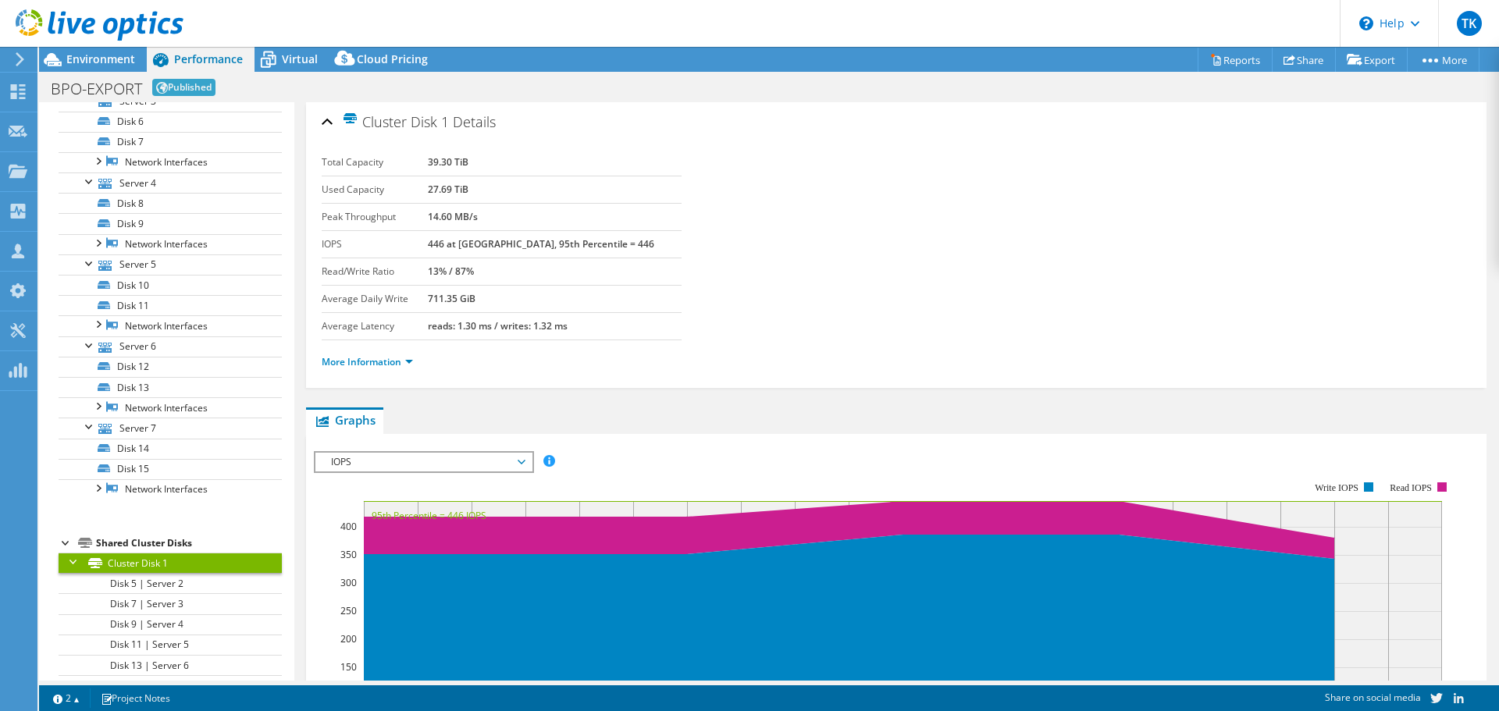
scroll to position [404, 0]
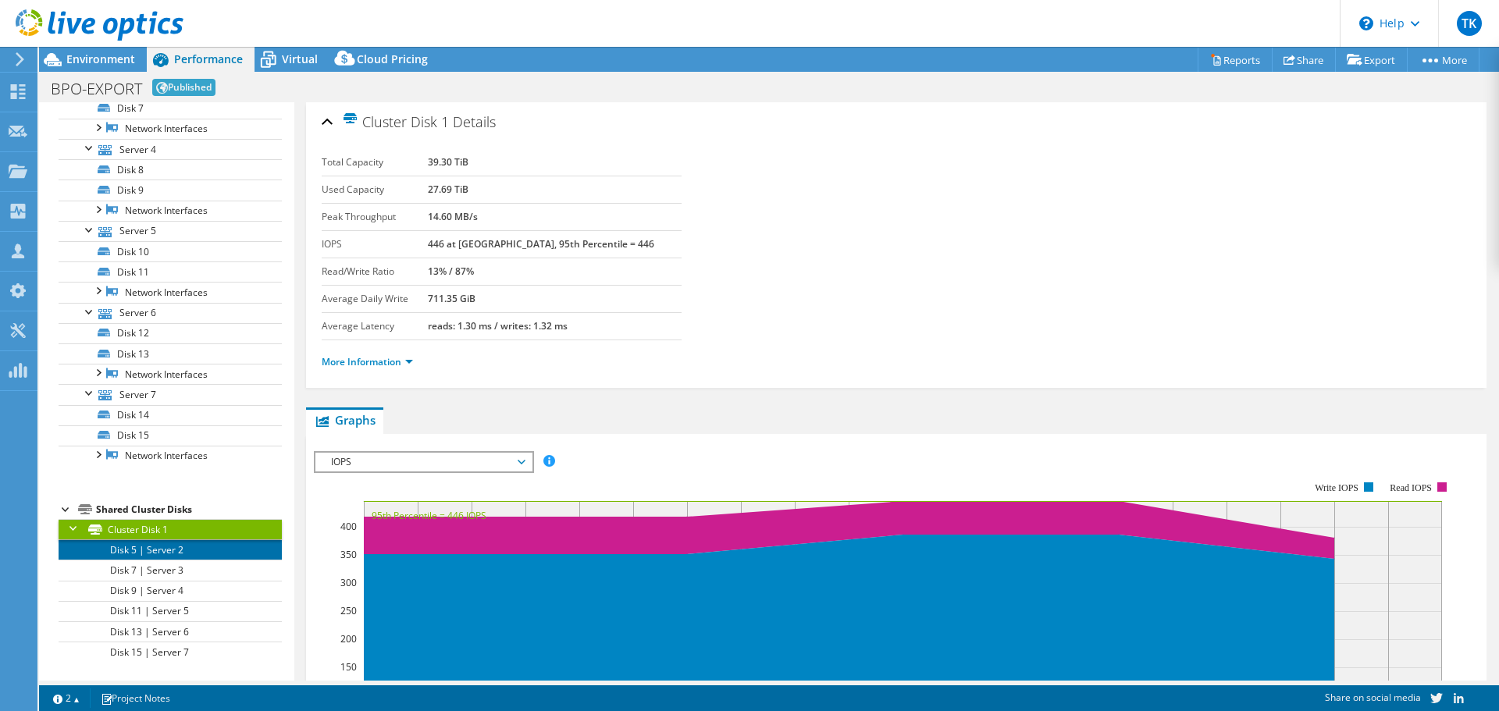
click at [173, 554] on link "Disk 5 | Server 2" at bounding box center [170, 549] width 223 height 20
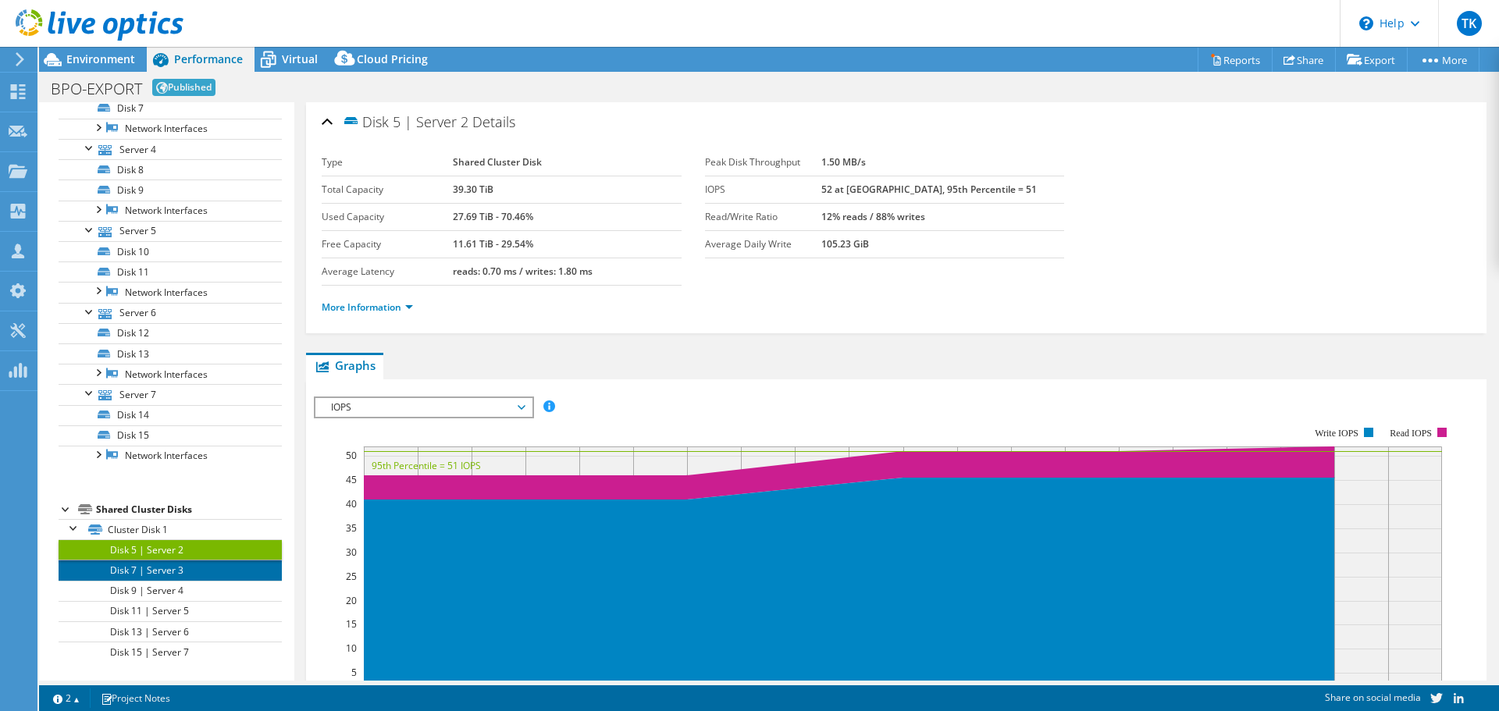
click at [167, 573] on link "Disk 7 | Server 3" at bounding box center [170, 570] width 223 height 20
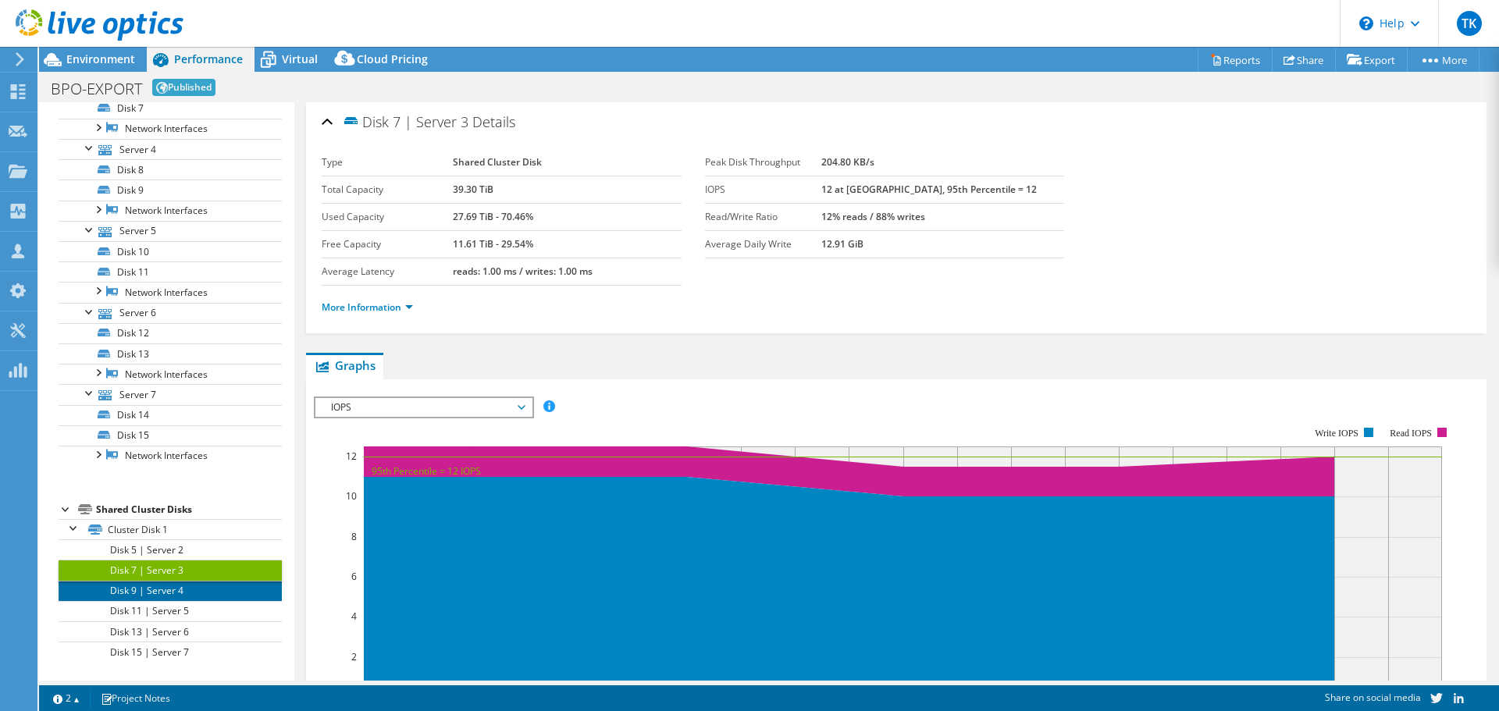
click at [162, 595] on link "Disk 9 | Server 4" at bounding box center [170, 591] width 223 height 20
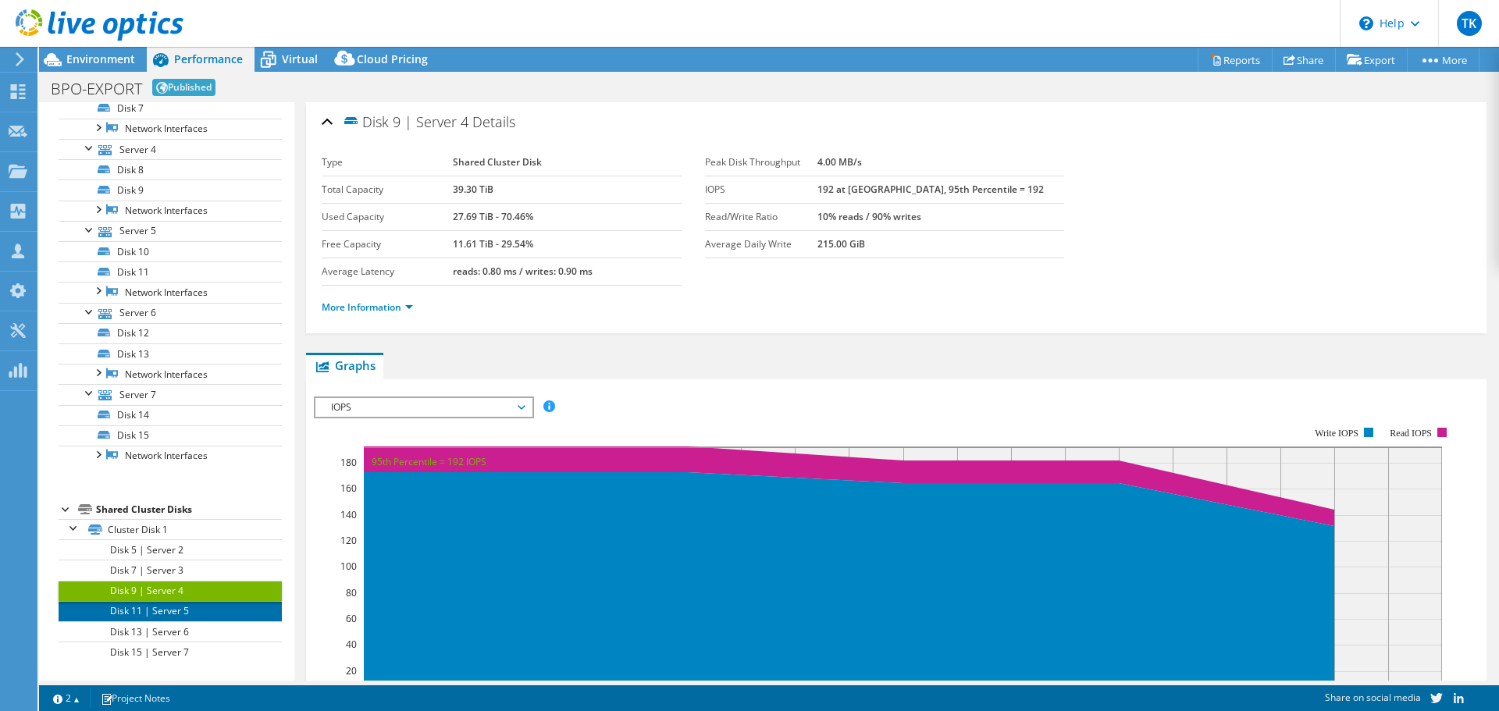
click at [162, 606] on link "Disk 11 | Server 5" at bounding box center [170, 611] width 223 height 20
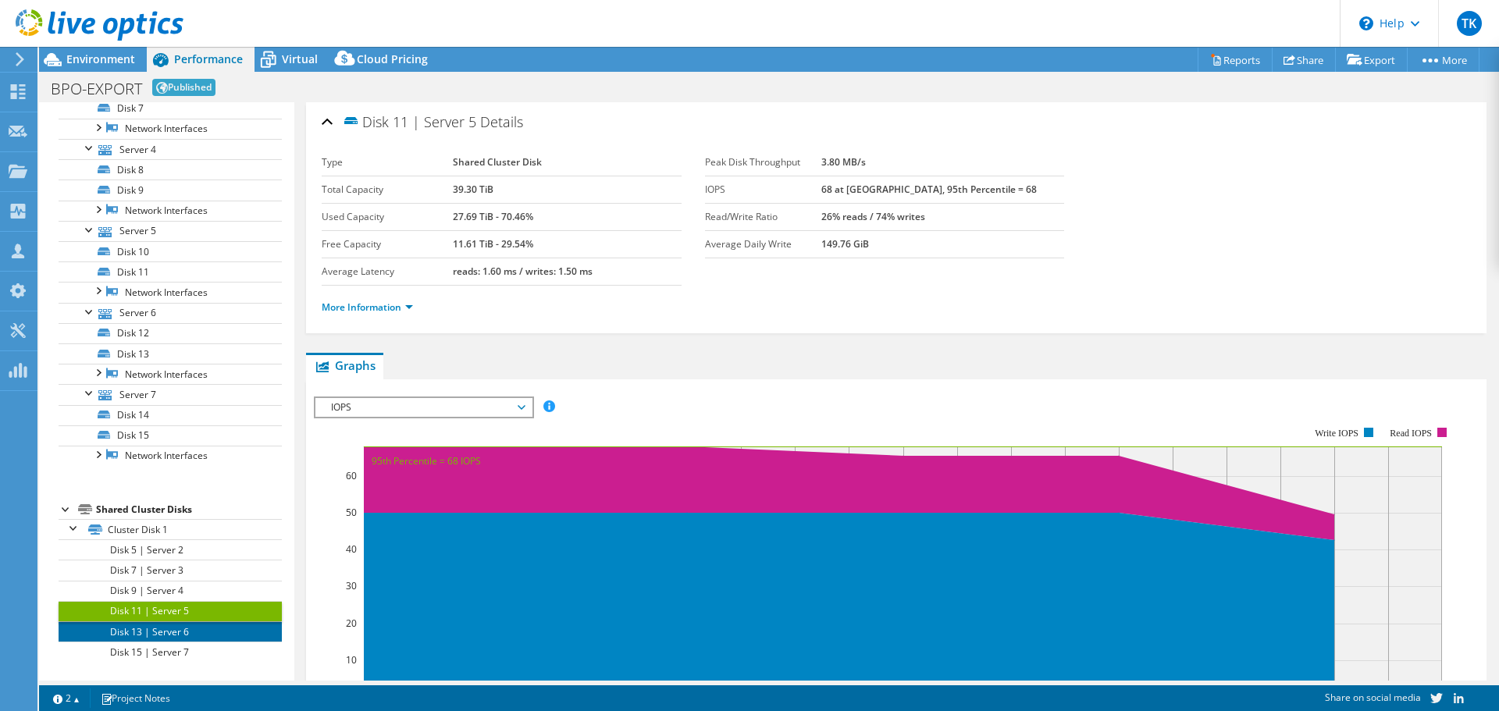
click at [170, 635] on link "Disk 13 | Server 6" at bounding box center [170, 631] width 223 height 20
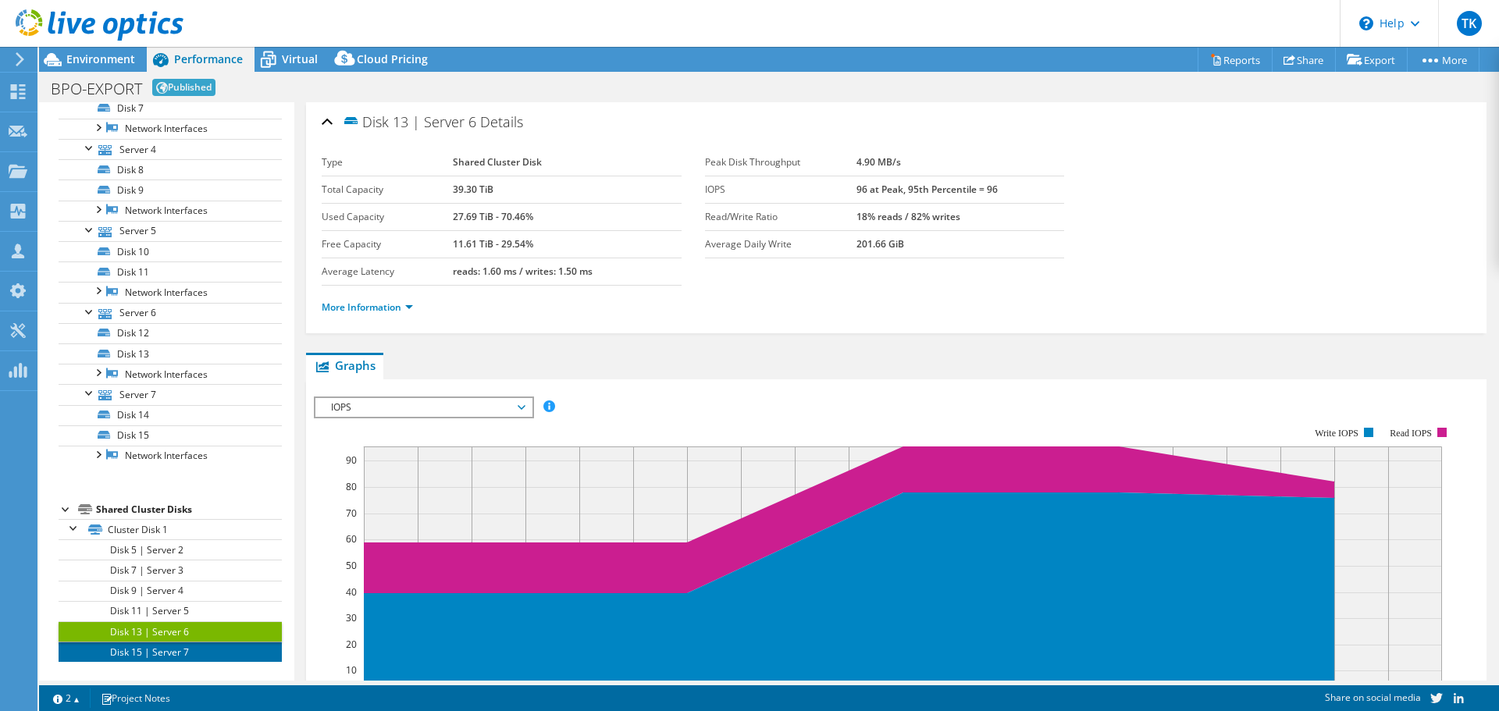
click at [169, 647] on link "Disk 15 | Server 7" at bounding box center [170, 652] width 223 height 20
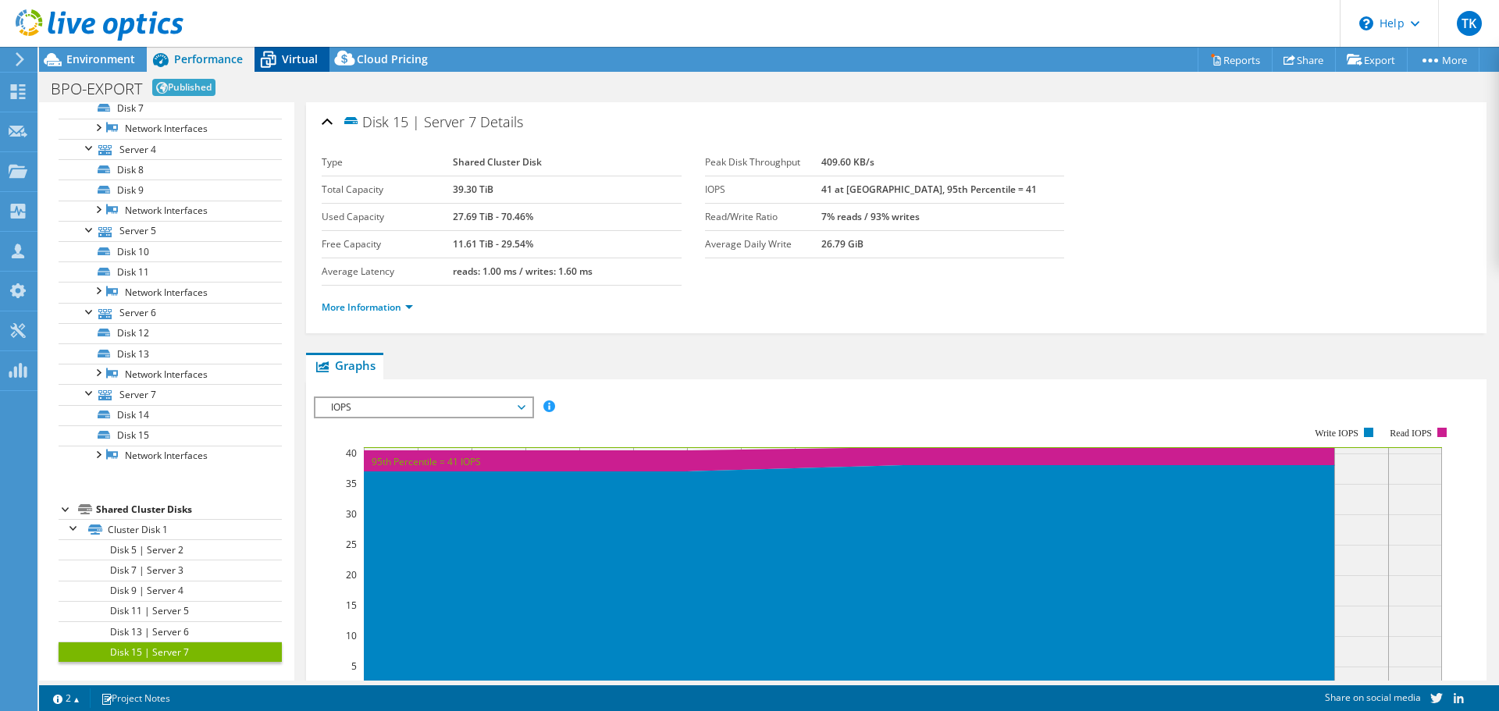
click at [289, 60] on span "Virtual" at bounding box center [300, 59] width 36 height 15
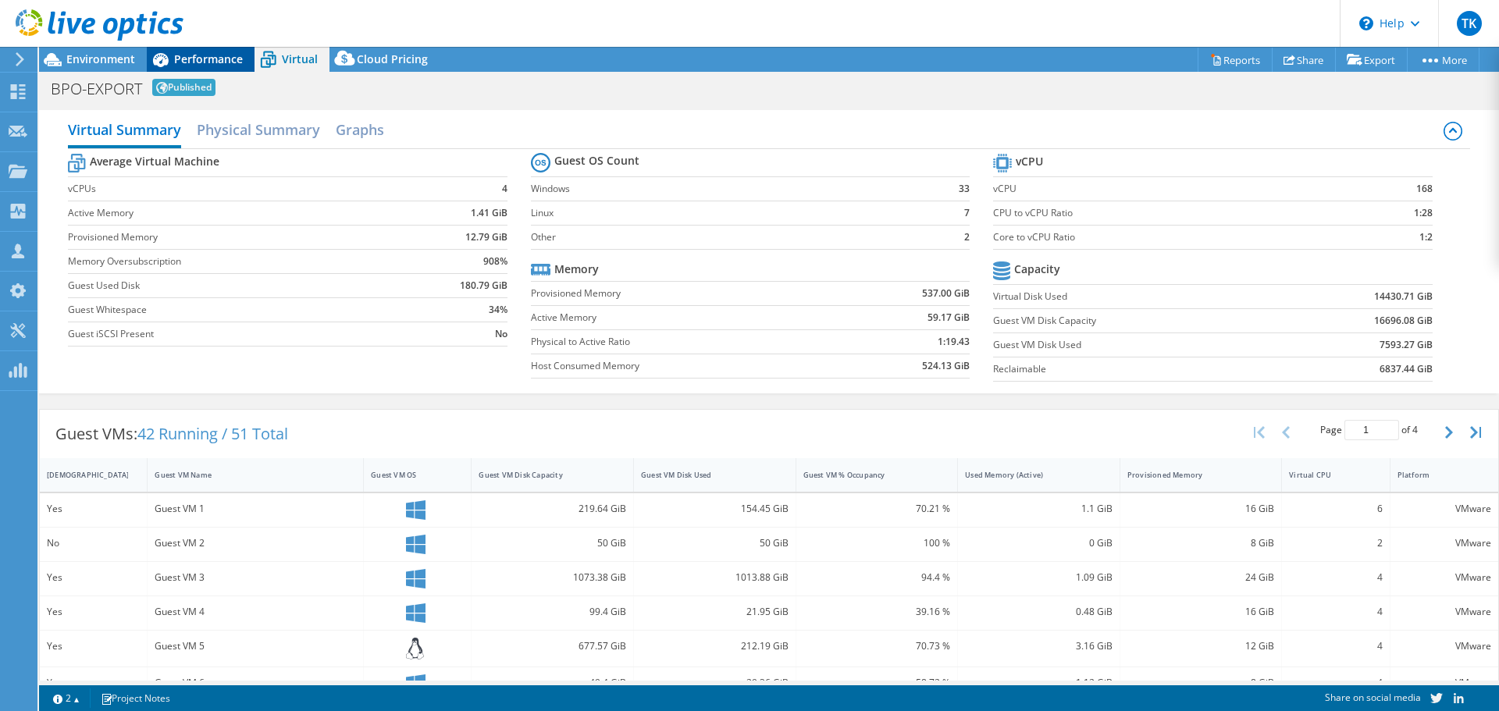
click at [197, 57] on span "Performance" at bounding box center [208, 59] width 69 height 15
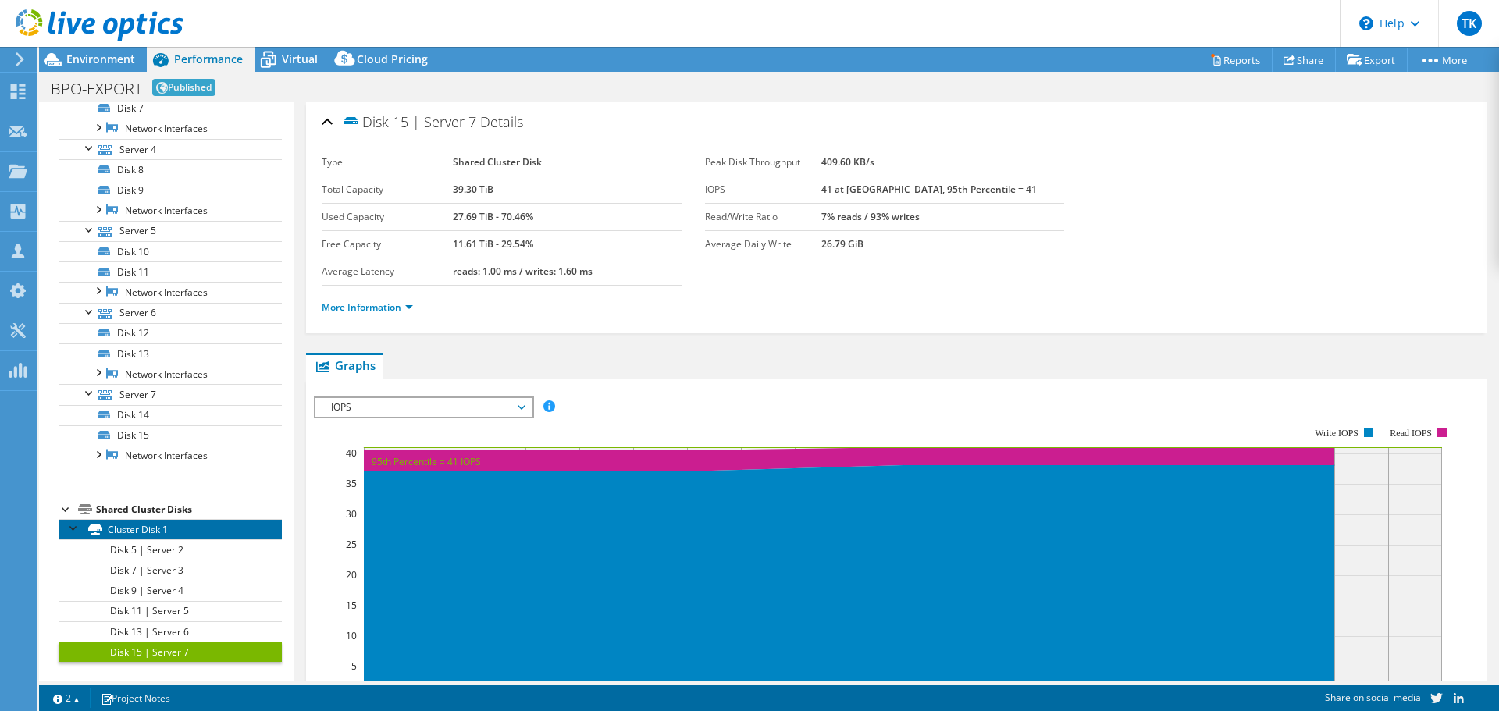
click at [139, 530] on link "Cluster Disk 1" at bounding box center [170, 529] width 223 height 20
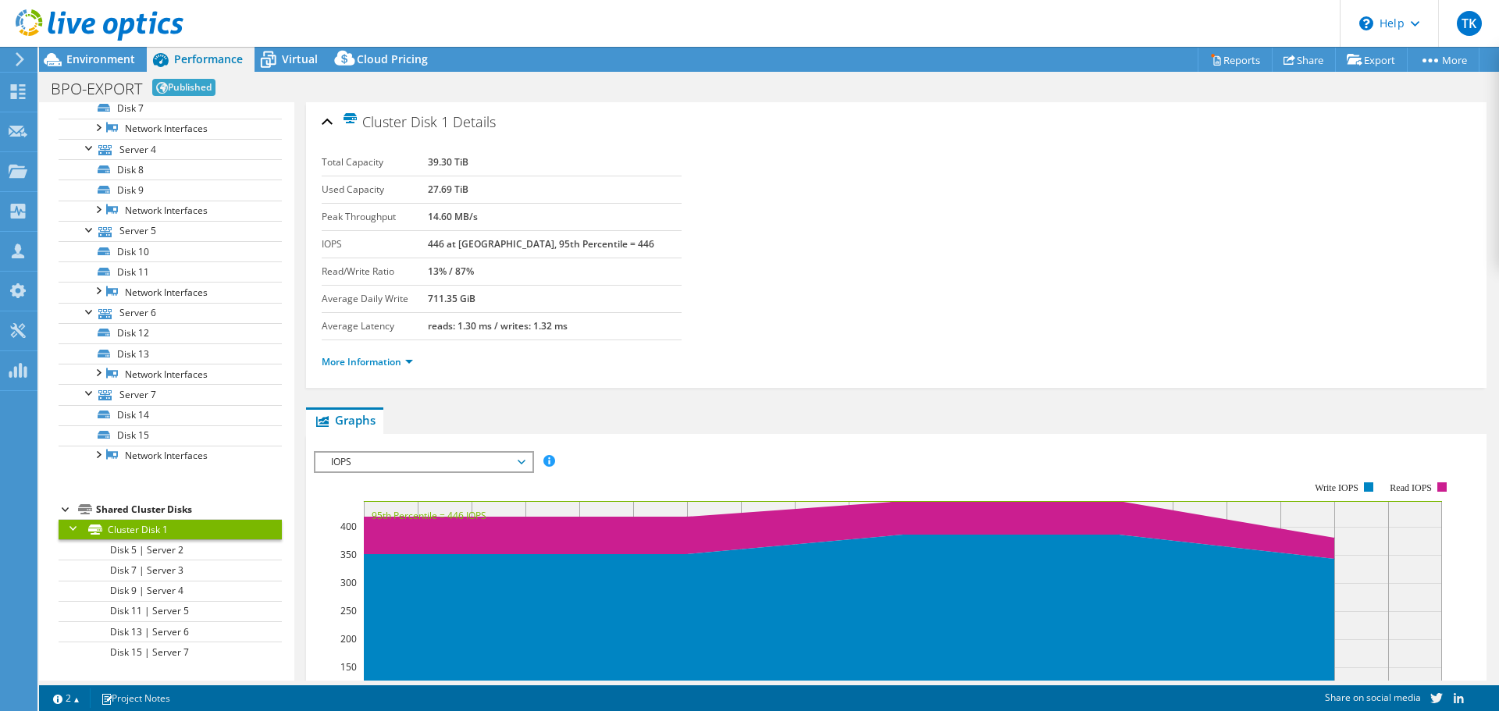
drag, startPoint x: 1479, startPoint y: 466, endPoint x: 1475, endPoint y: 532, distance: 65.7
click at [1475, 532] on div "Cluster Disk 1 Details Total Capacity 39.30 TiB Used Capacity 27.69 TiB Peak Th…" at bounding box center [896, 543] width 1204 height 882
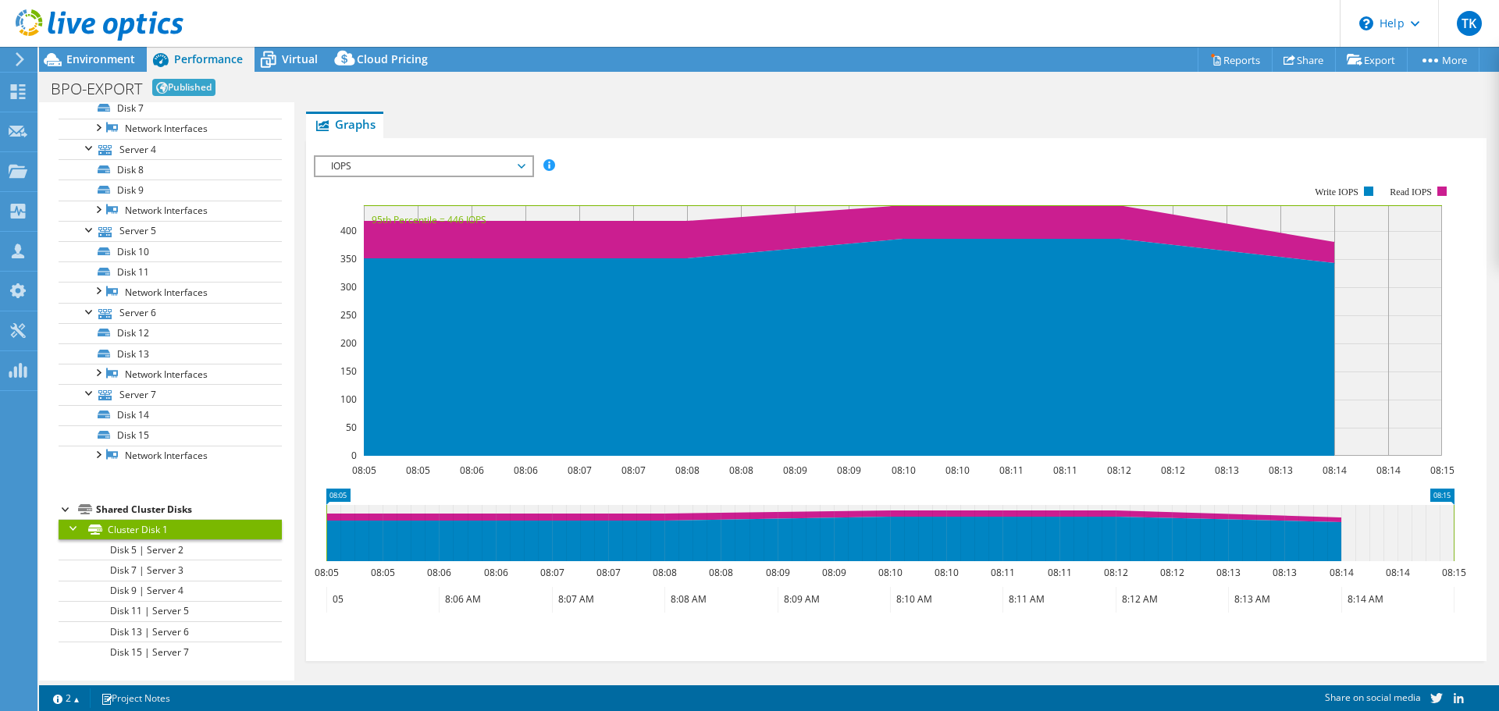
scroll to position [304, 0]
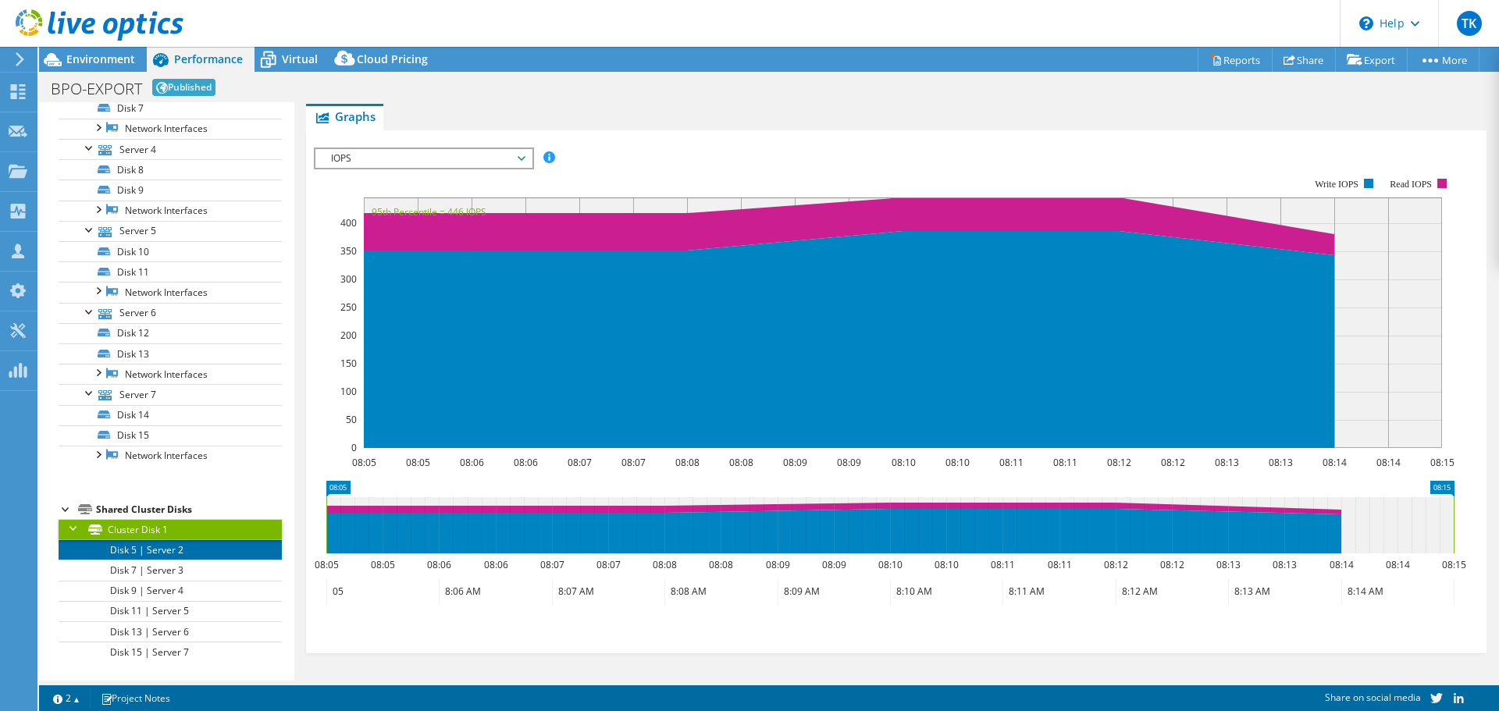
click at [183, 548] on link "Disk 5 | Server 2" at bounding box center [170, 549] width 223 height 20
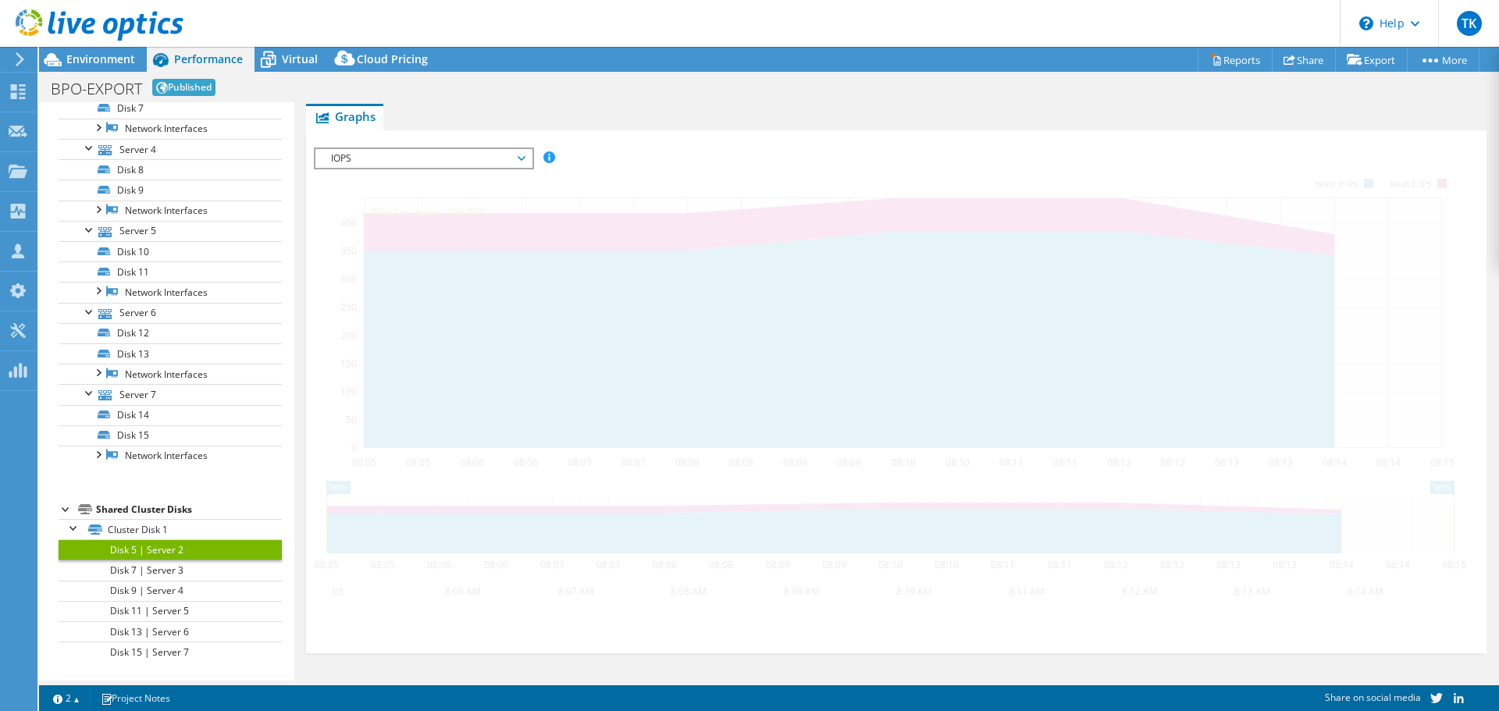
scroll to position [249, 0]
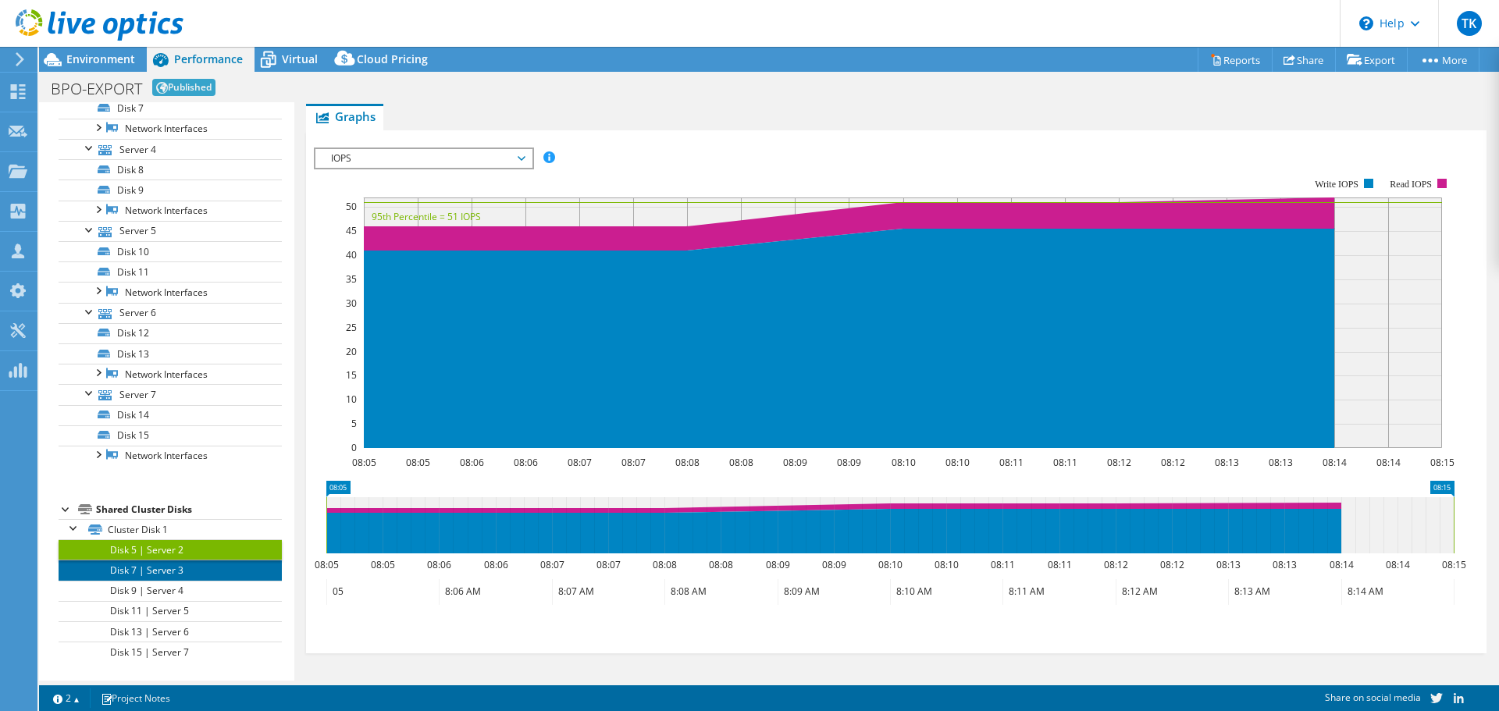
click at [184, 571] on link "Disk 7 | Server 3" at bounding box center [170, 570] width 223 height 20
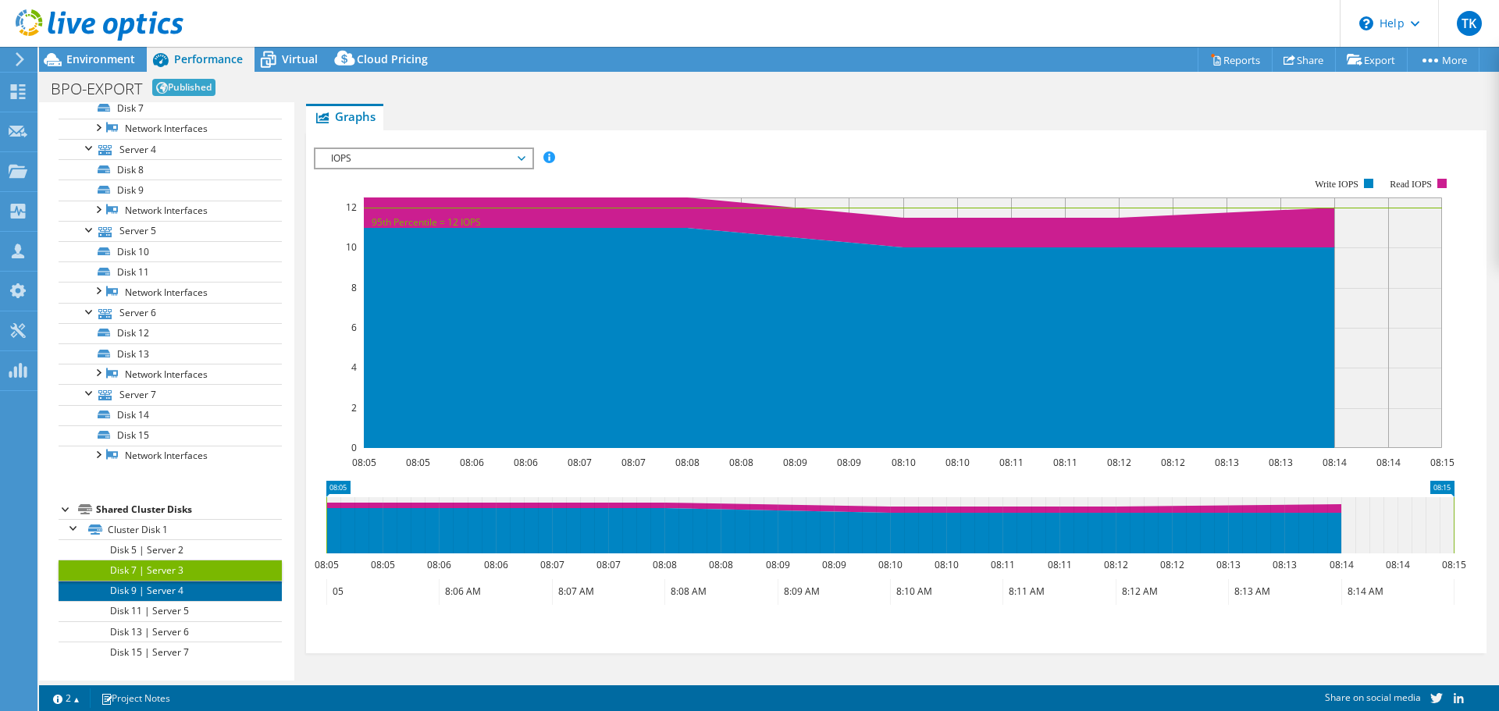
click at [187, 592] on link "Disk 9 | Server 4" at bounding box center [170, 591] width 223 height 20
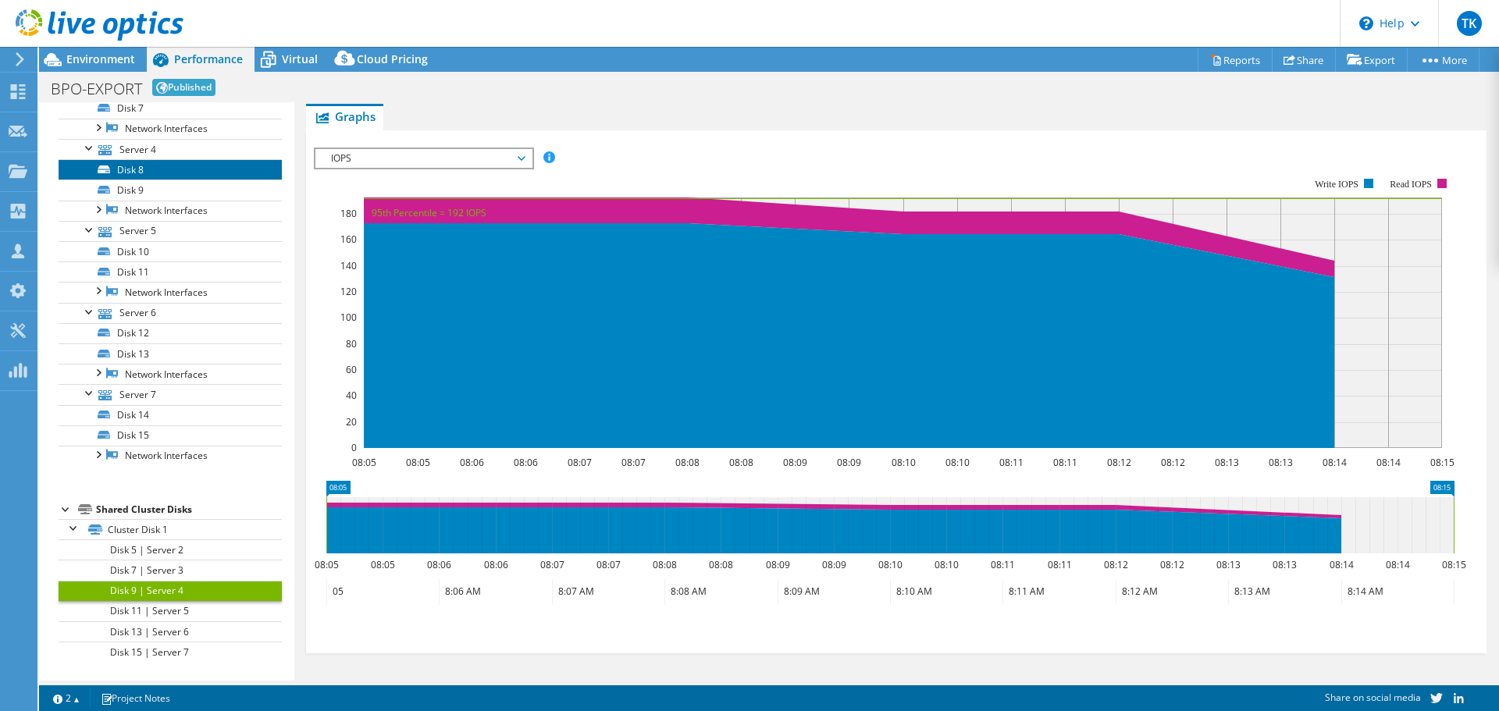
click at [190, 165] on link "Disk 8" at bounding box center [170, 169] width 223 height 20
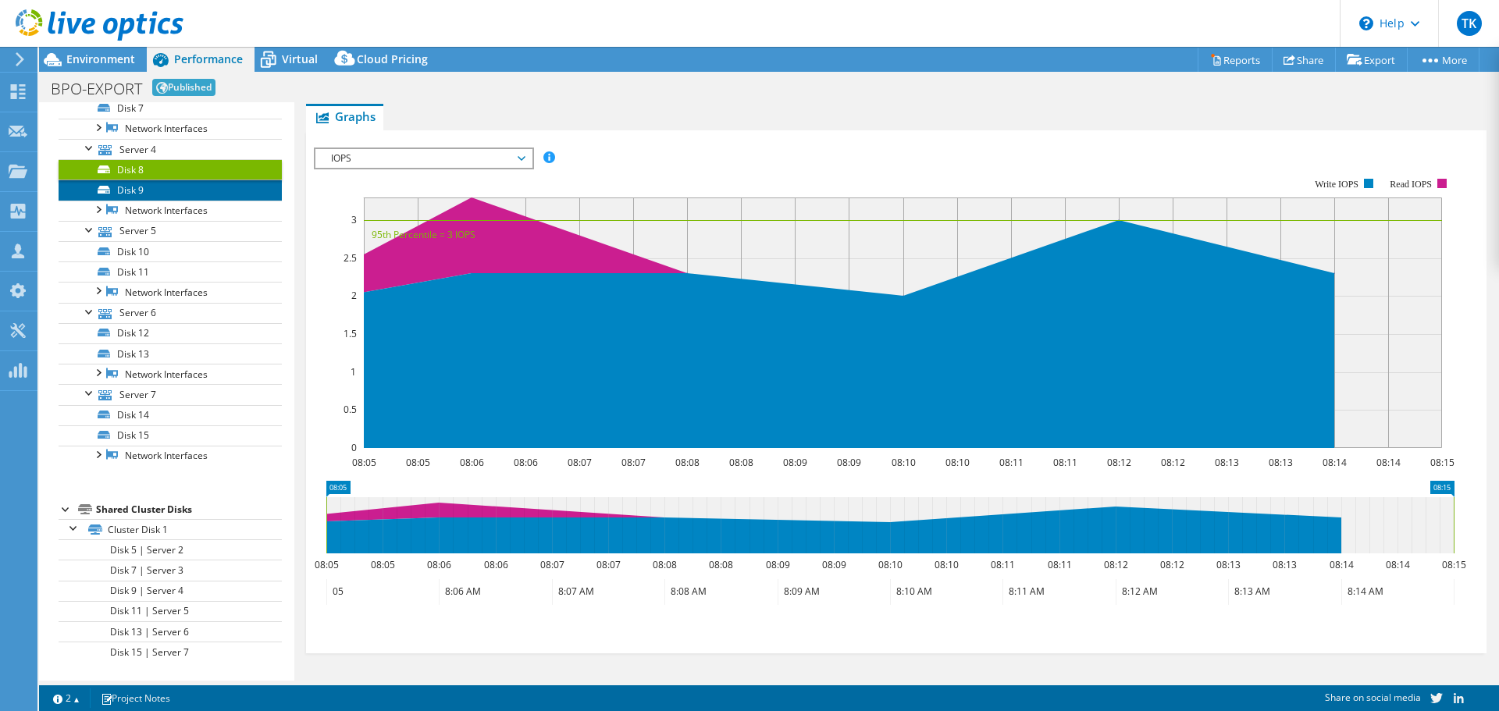
click at [187, 186] on link "Disk 9" at bounding box center [170, 190] width 223 height 20
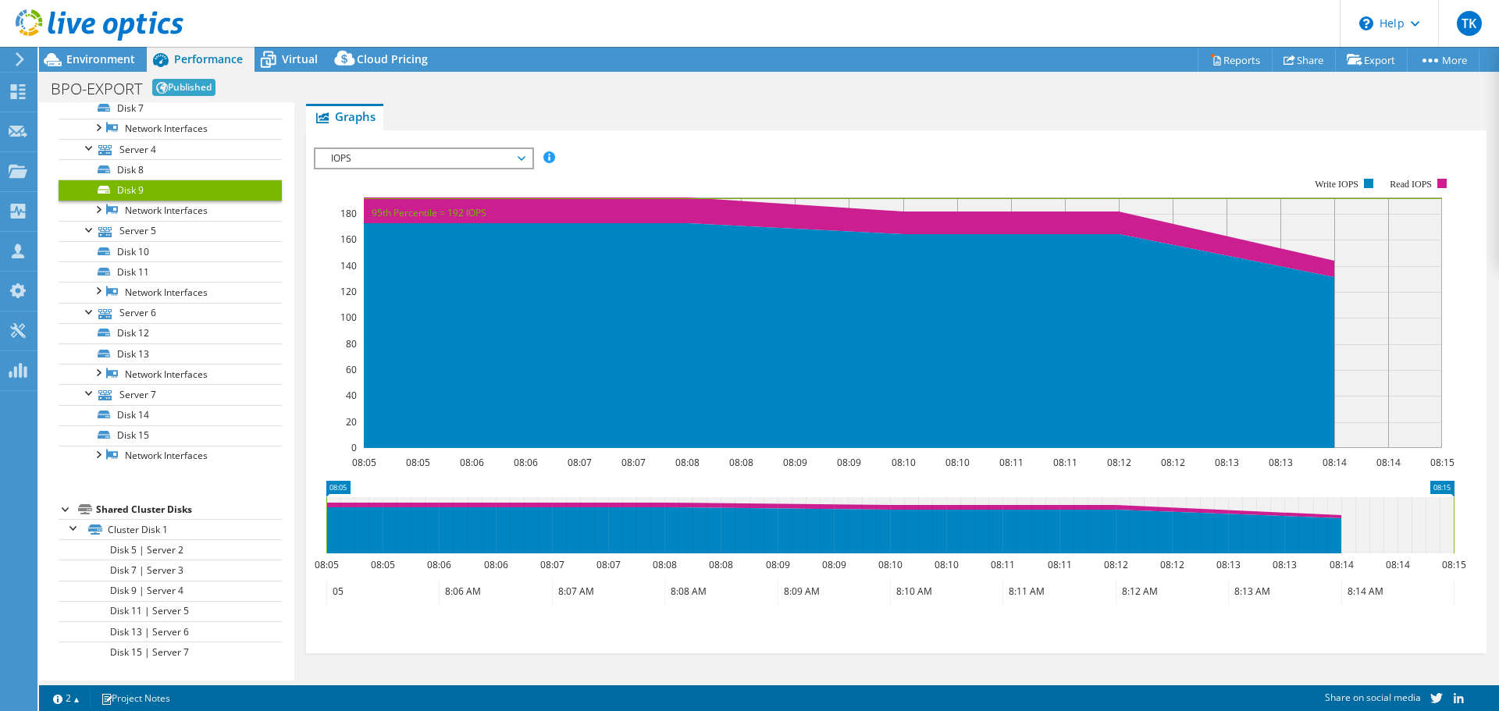
click at [205, 52] on span "Performance" at bounding box center [208, 59] width 69 height 15
click at [70, 55] on span "Environment" at bounding box center [100, 59] width 69 height 15
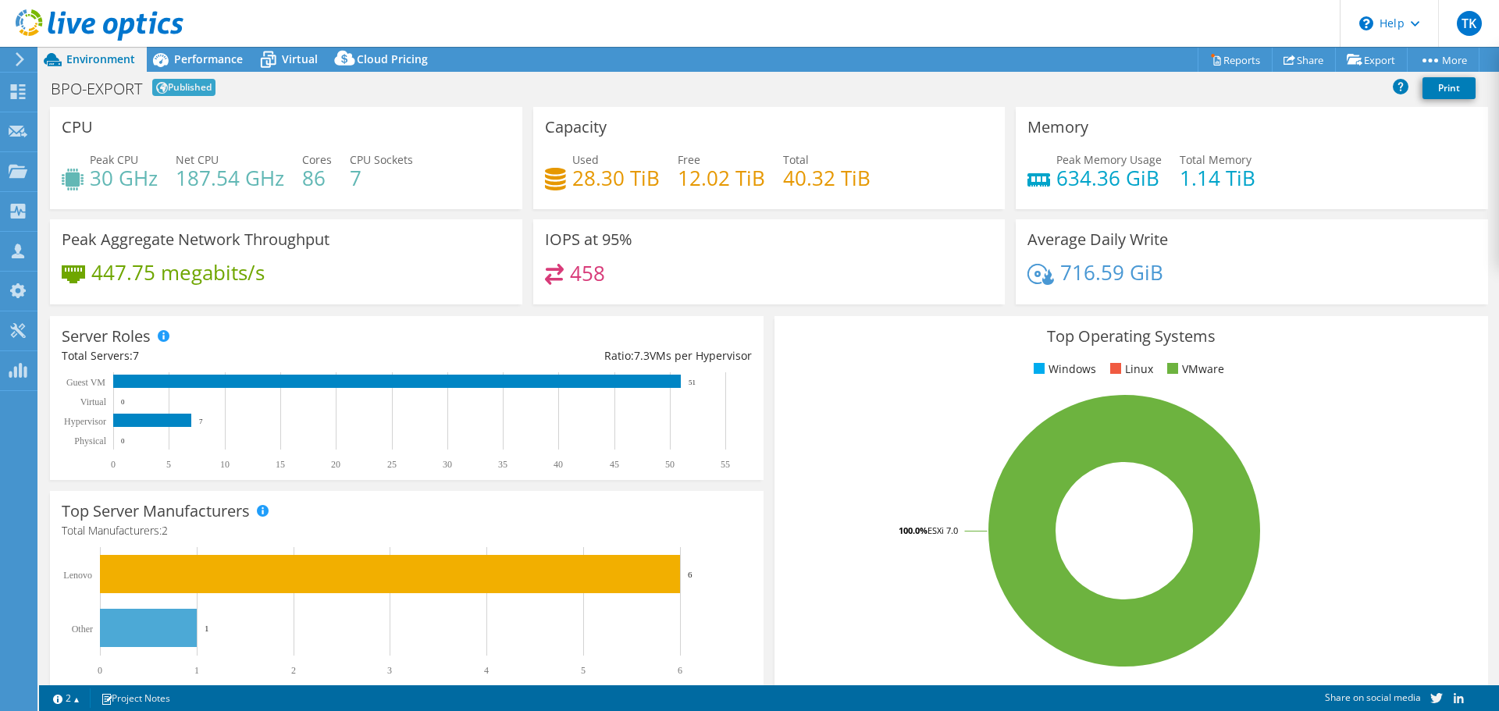
click at [546, 180] on icon at bounding box center [555, 179] width 21 height 23
click at [563, 146] on div "Capacity Used 28.30 TiB Free 12.02 TiB Total 40.32 TiB" at bounding box center [769, 158] width 472 height 102
click at [578, 182] on h4 "28.30 TiB" at bounding box center [615, 177] width 87 height 17
click at [795, 176] on h4 "40.32 TiB" at bounding box center [826, 177] width 87 height 17
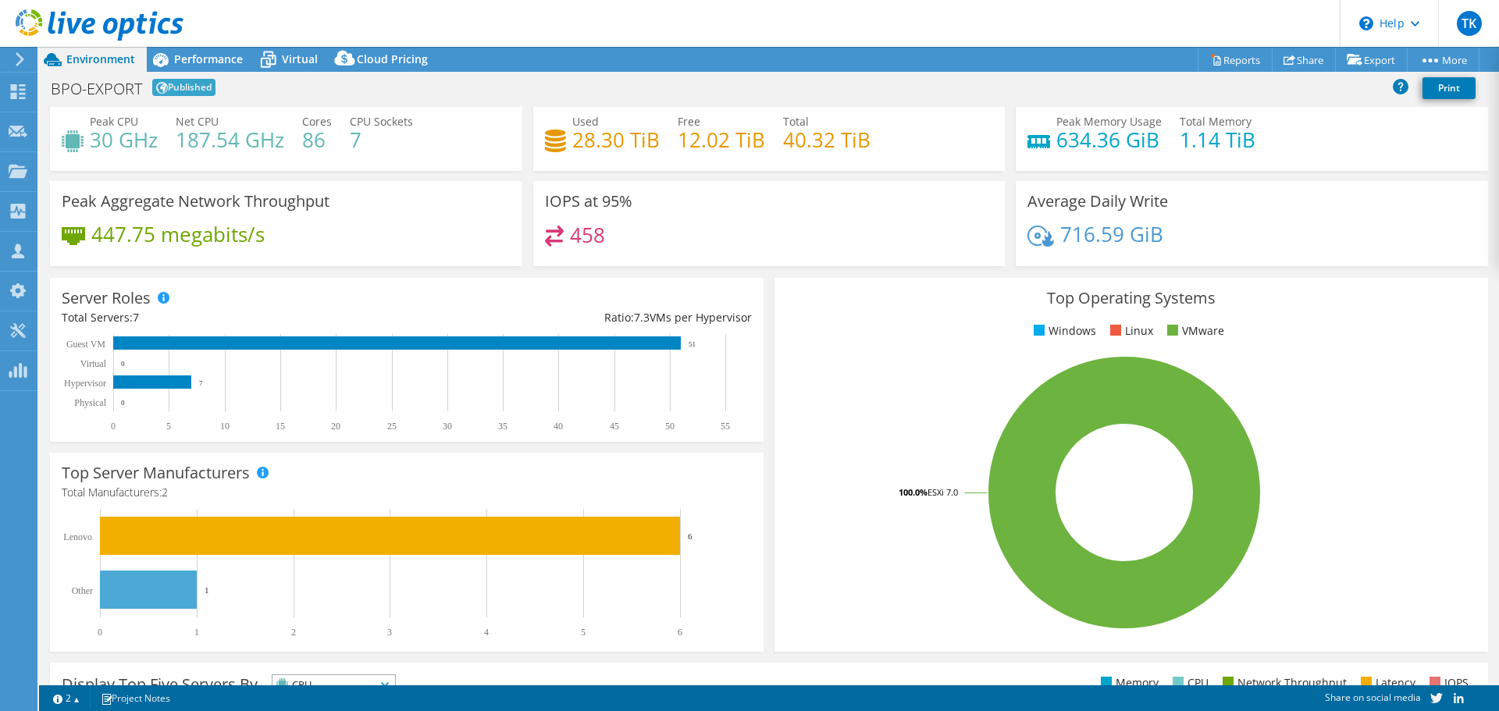
scroll to position [0, 0]
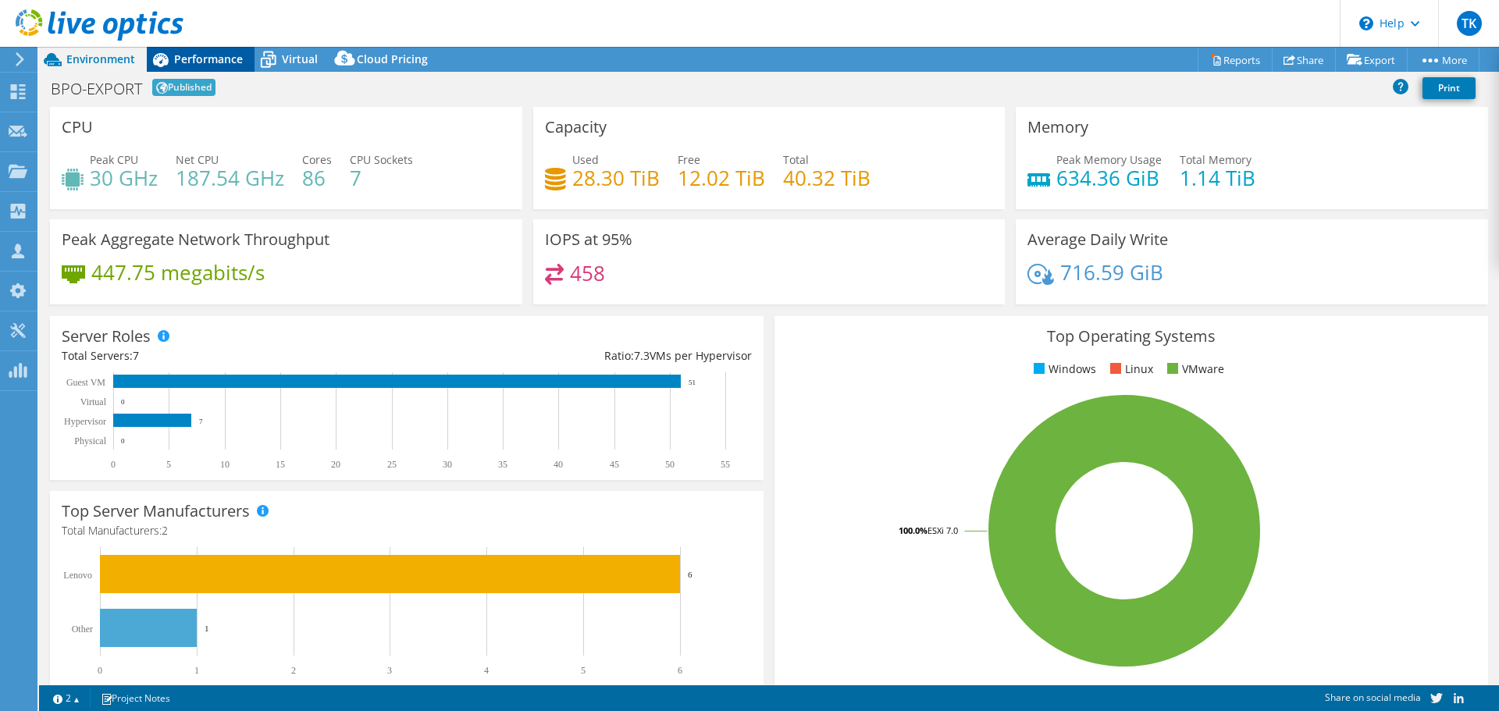
click at [199, 58] on span "Performance" at bounding box center [208, 59] width 69 height 15
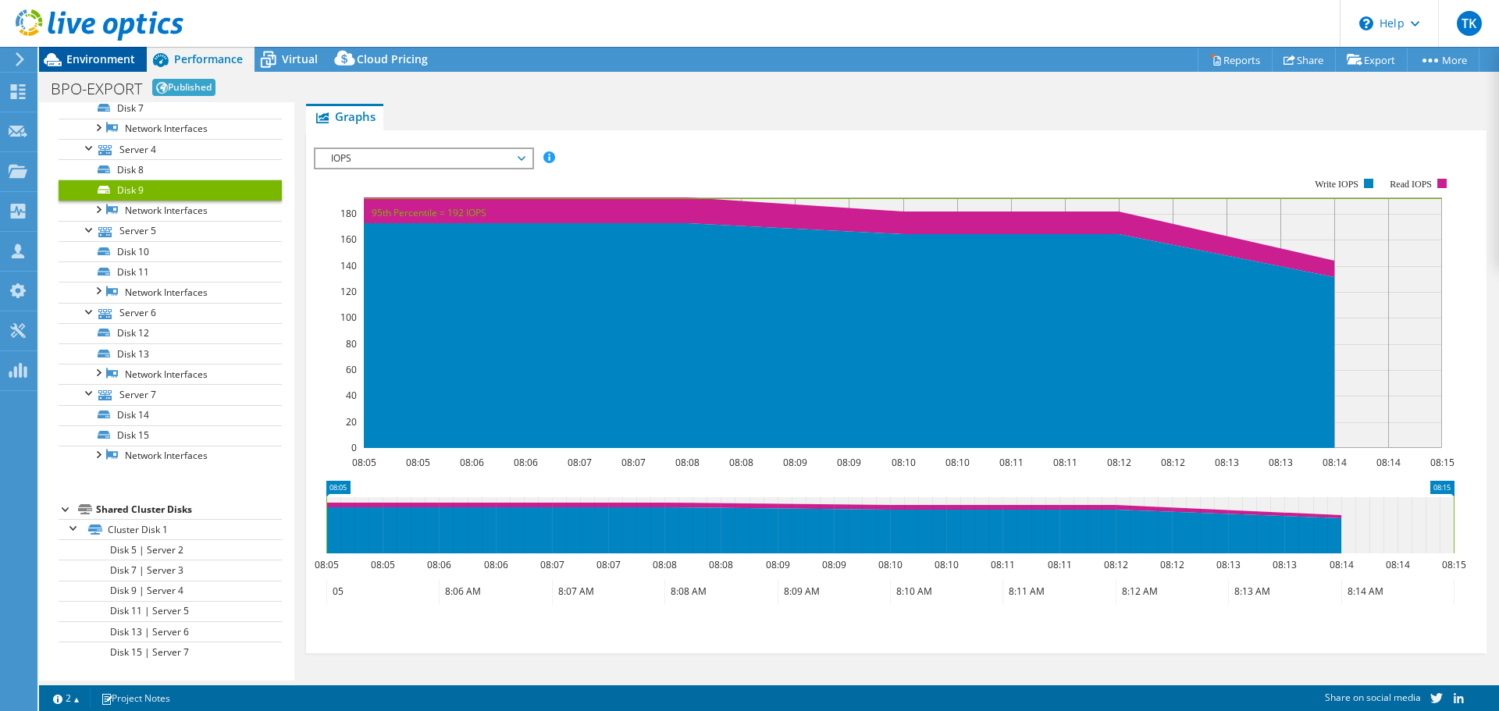
click at [98, 59] on span "Environment" at bounding box center [100, 59] width 69 height 15
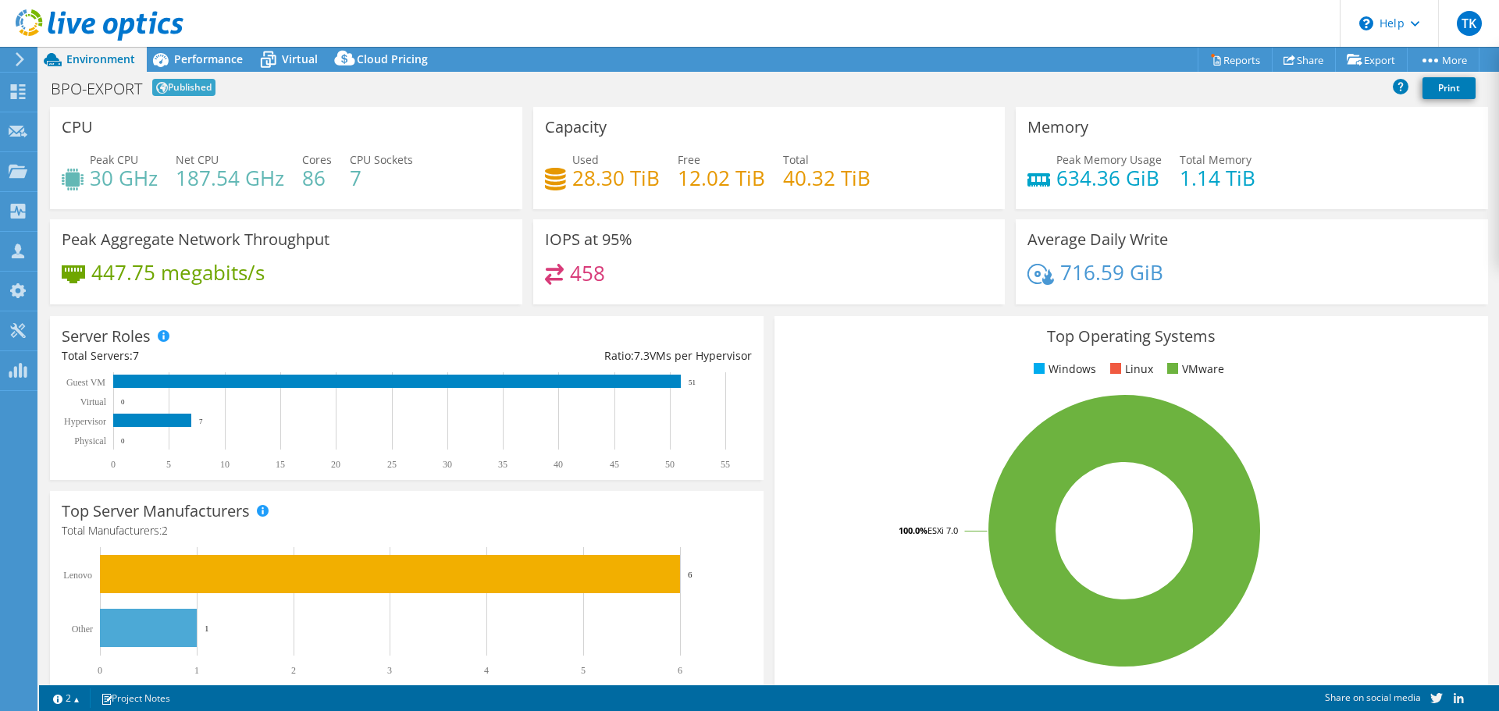
click at [105, 70] on div "Environment" at bounding box center [93, 59] width 108 height 25
click at [105, 65] on span "Environment" at bounding box center [100, 59] width 69 height 15
